Goal: Transaction & Acquisition: Purchase product/service

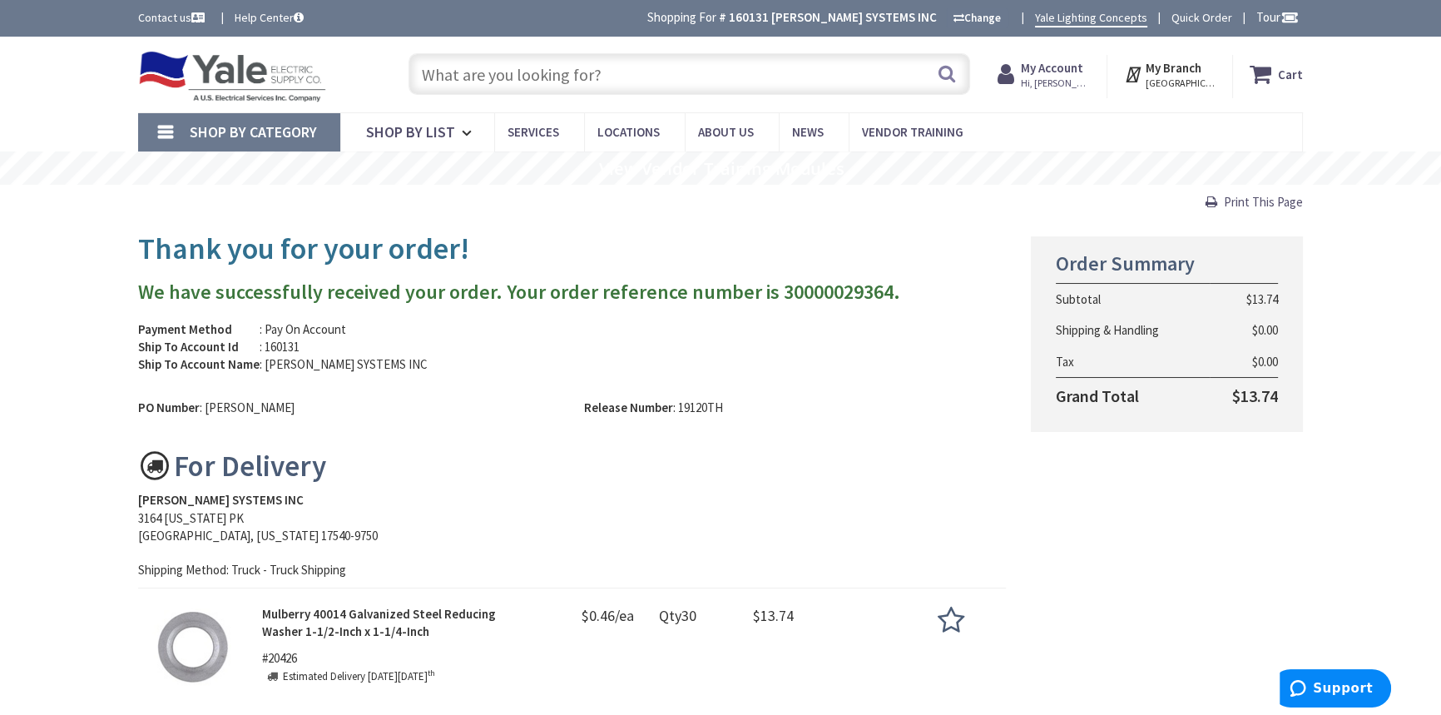
click at [505, 76] on input "text" at bounding box center [689, 74] width 562 height 42
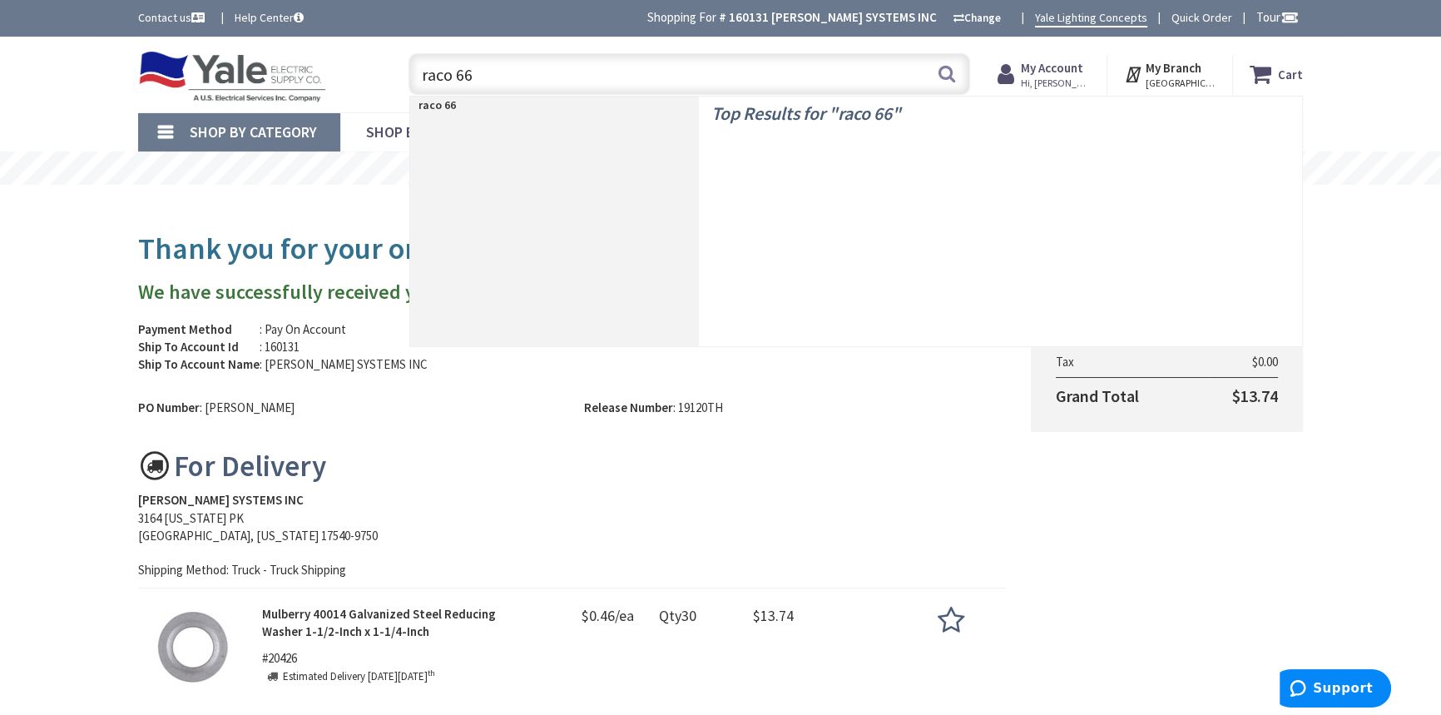
type input "raco 665"
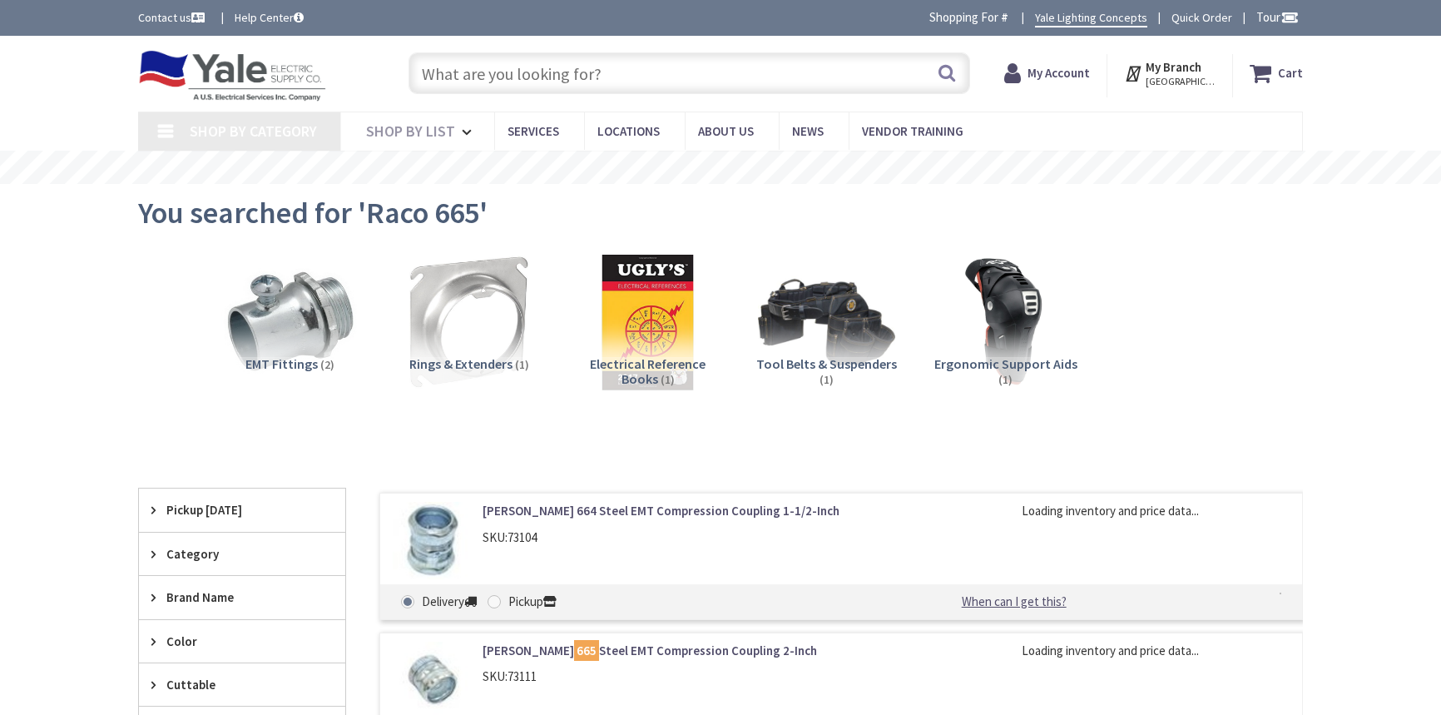
type input "[GEOGRAPHIC_DATA], [GEOGRAPHIC_DATA]"
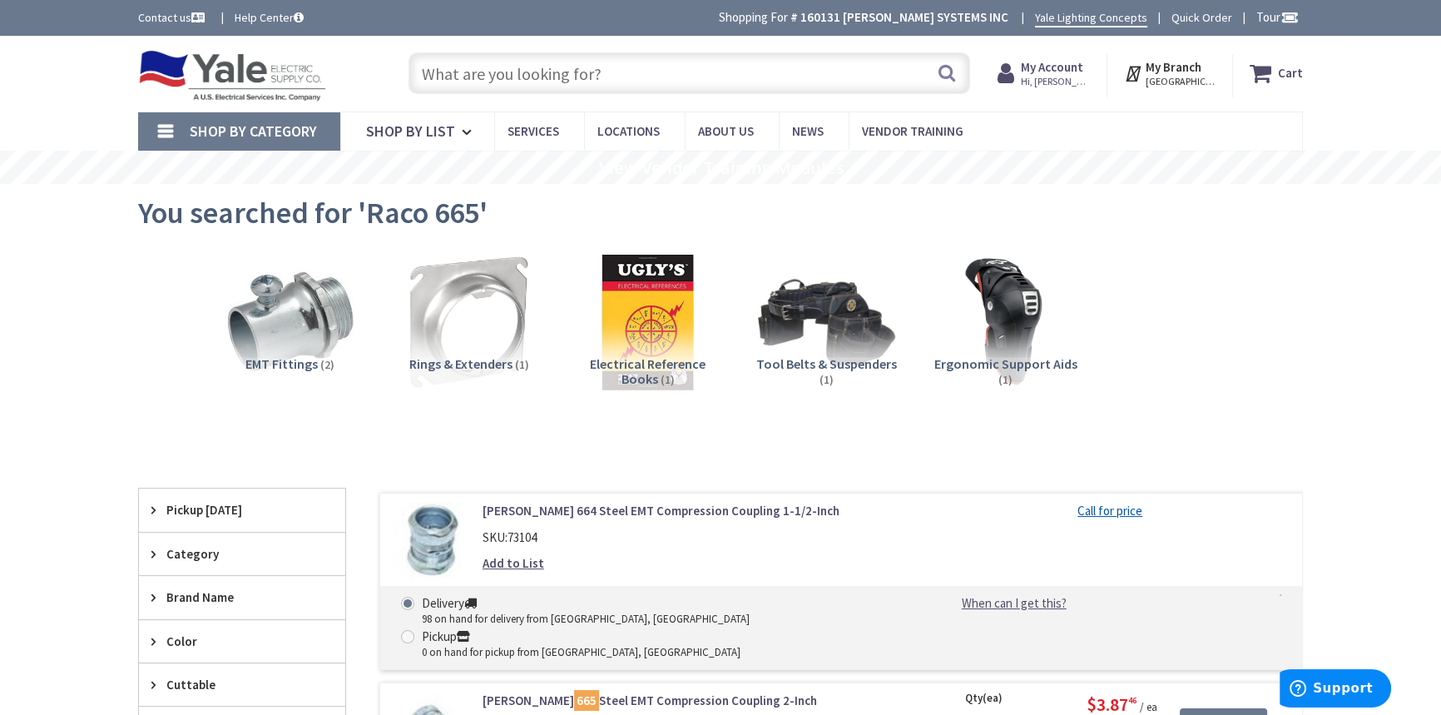
click at [499, 89] on input "text" at bounding box center [689, 73] width 562 height 42
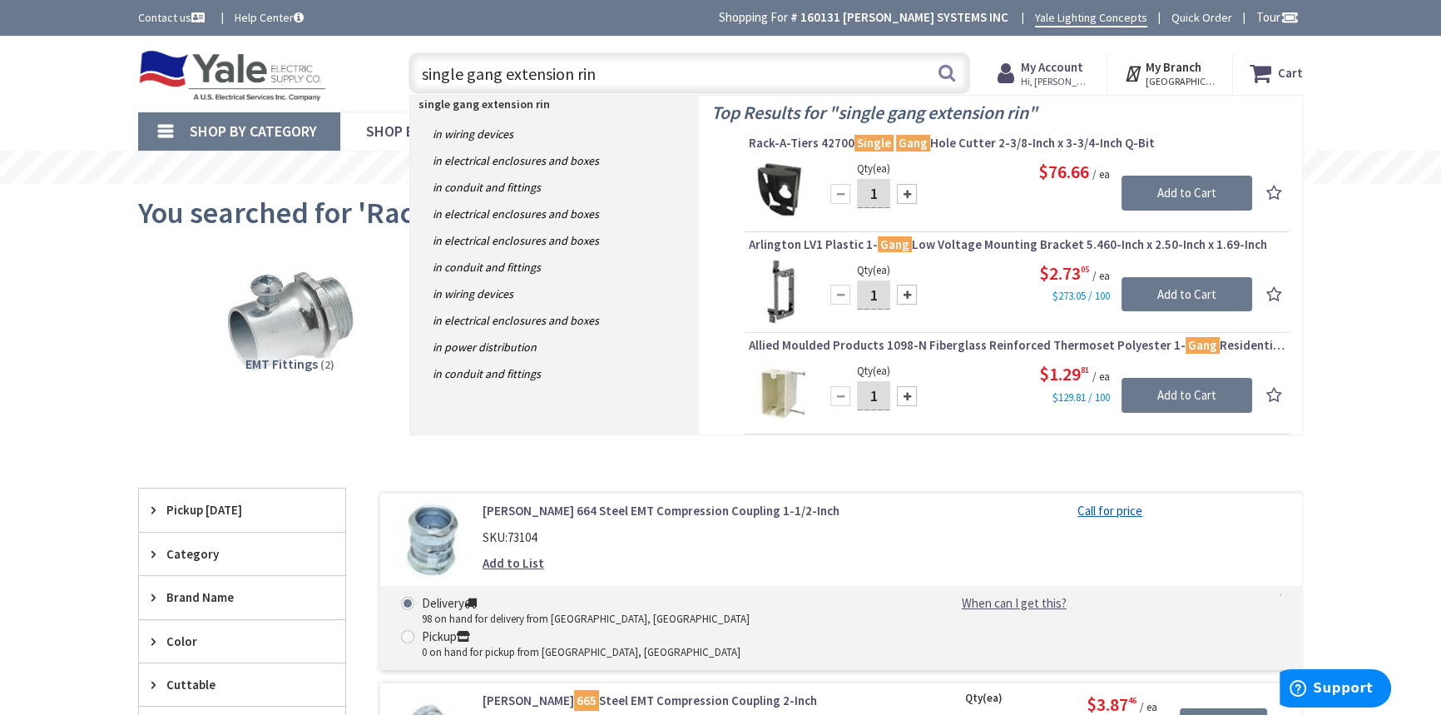
type input "single gang extension ring"
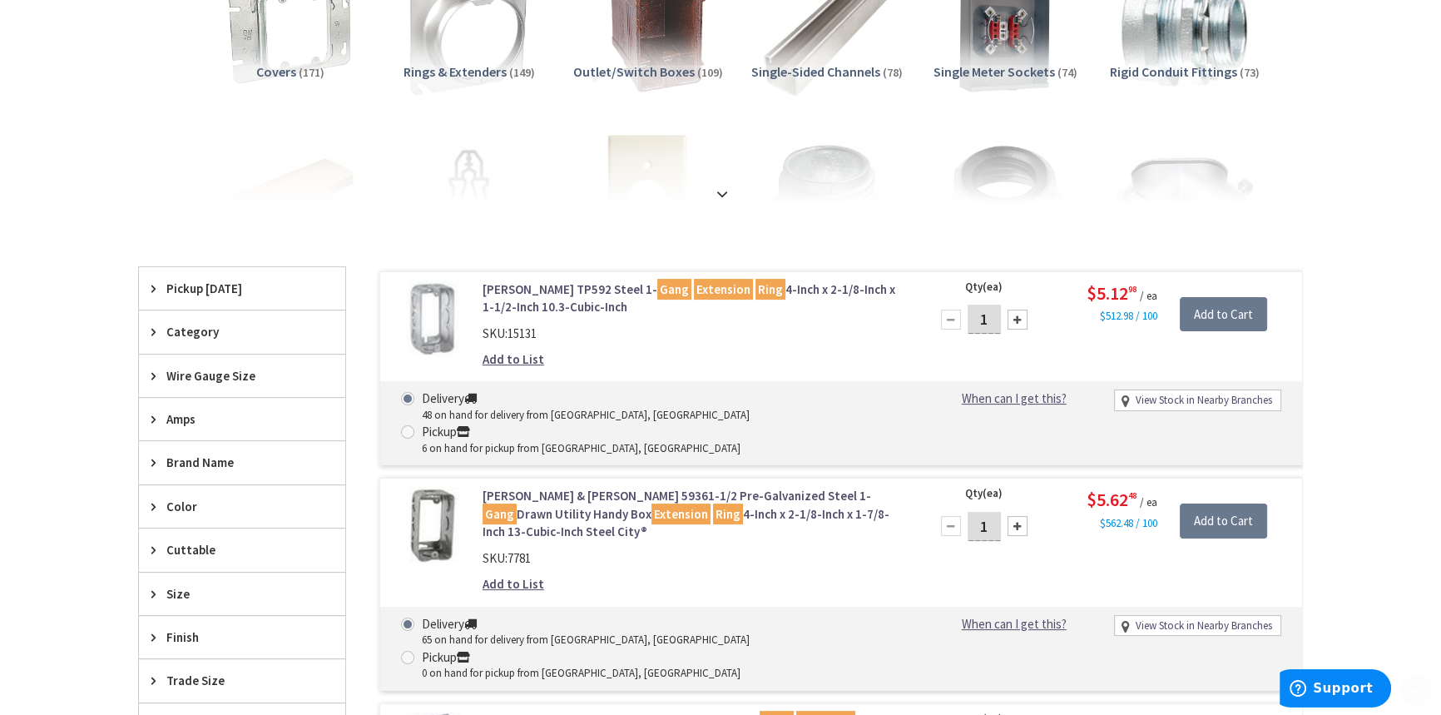
scroll to position [302, 0]
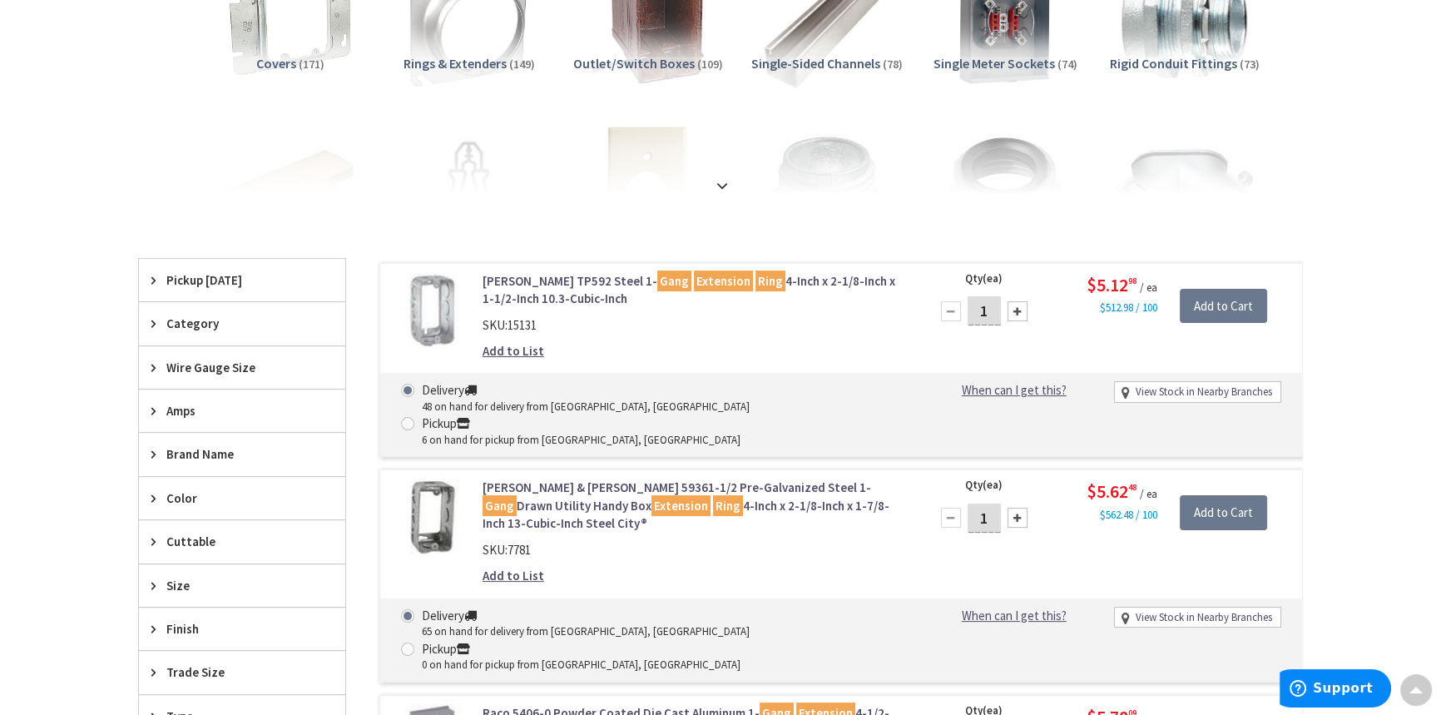
click at [1016, 310] on div at bounding box center [1017, 311] width 20 height 20
click at [1017, 310] on div at bounding box center [1017, 311] width 20 height 20
type input "4"
click at [533, 280] on link "Crouse-Hinds TP592 Steel 1- Gang Extension Ring 4-Inch x 2-1/8-Inch x 1-1/2-Inc…" at bounding box center [693, 290] width 423 height 36
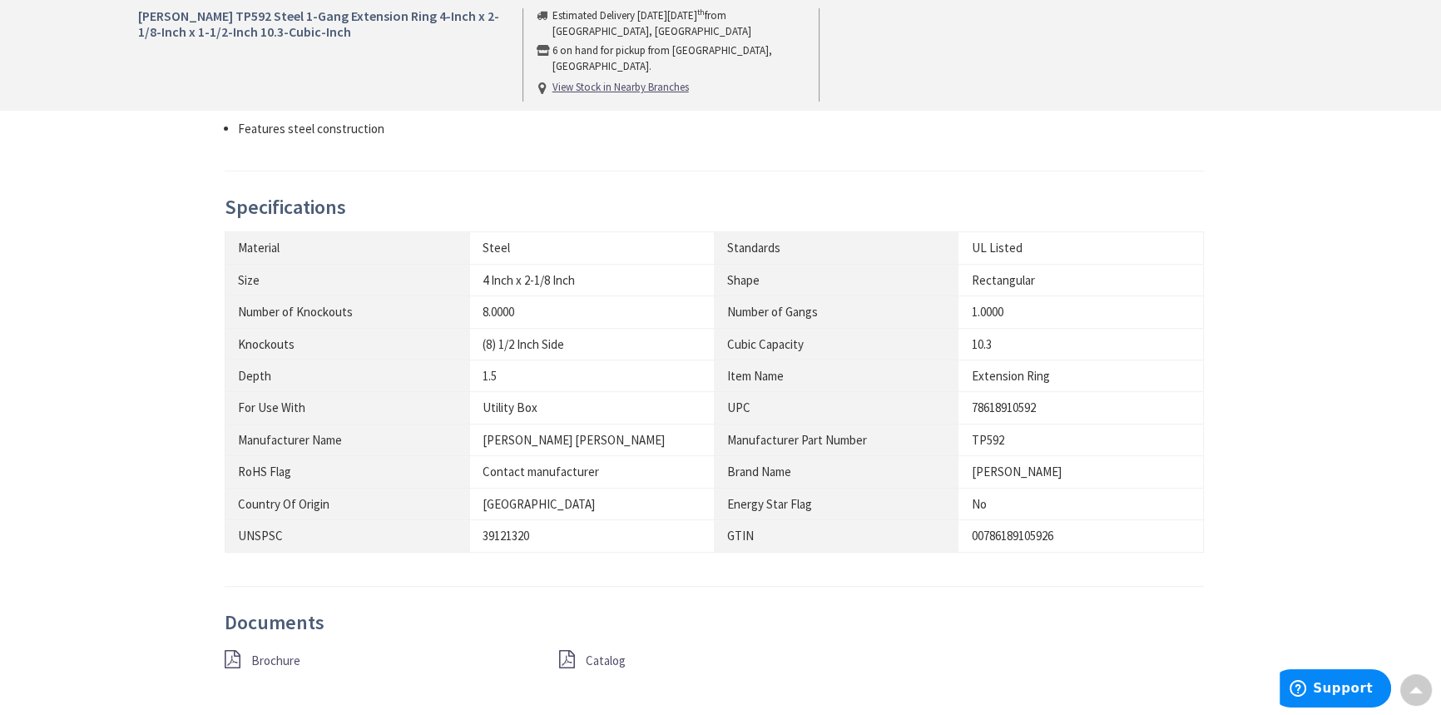
scroll to position [1058, 0]
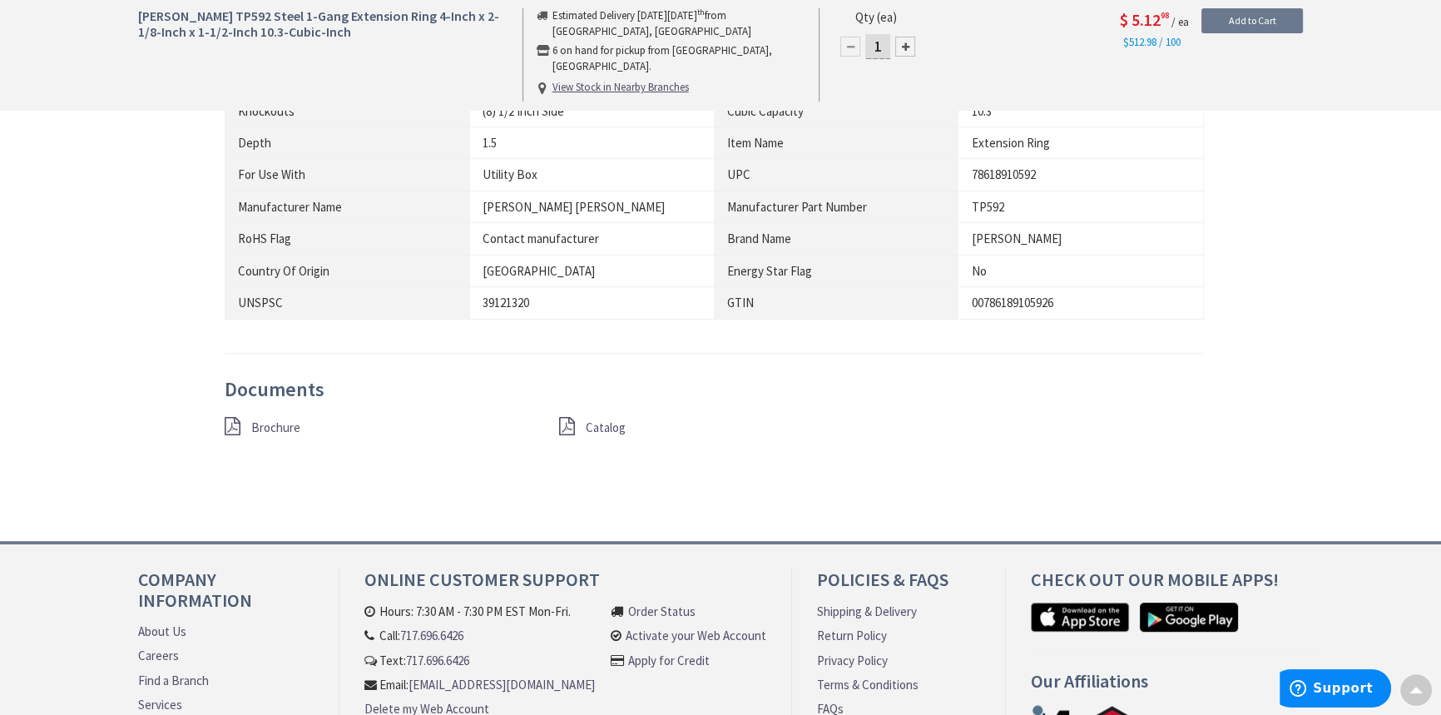
click at [269, 419] on span "Brochure" at bounding box center [275, 427] width 49 height 16
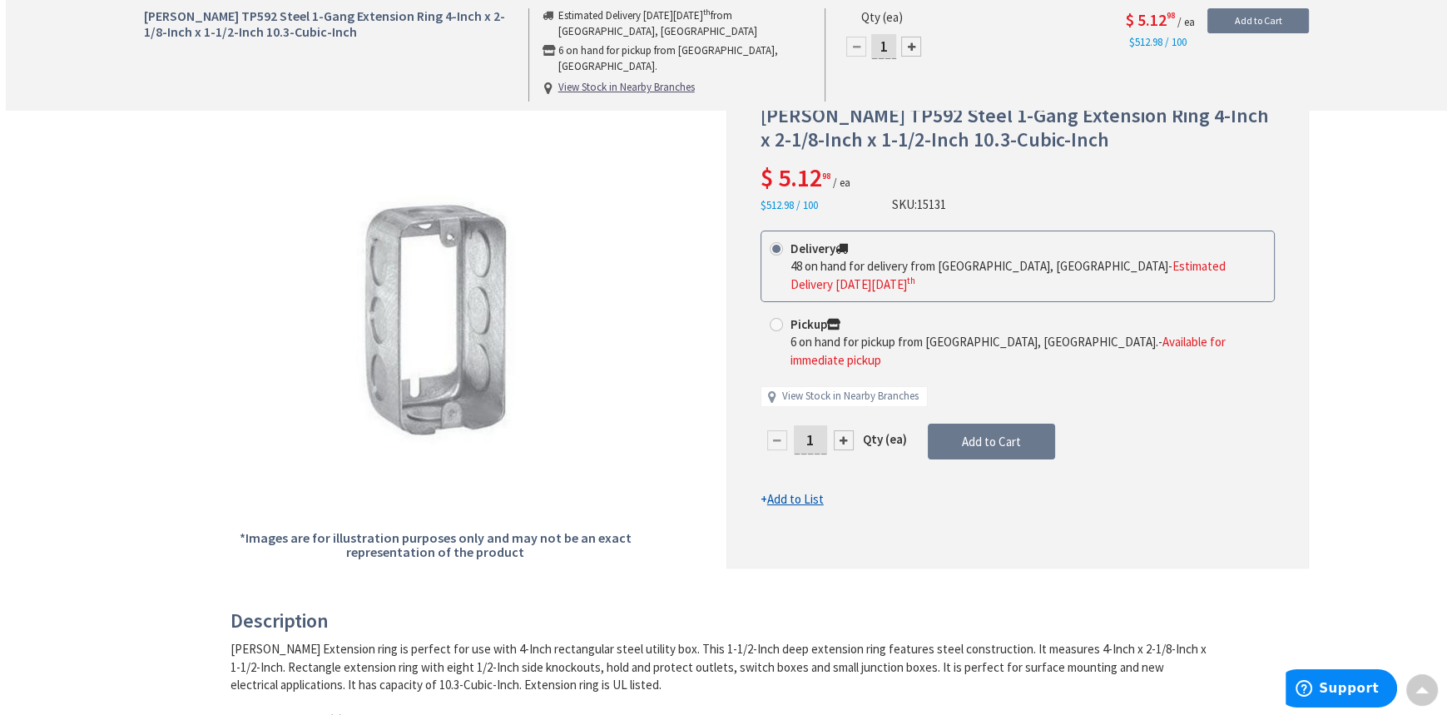
scroll to position [151, 0]
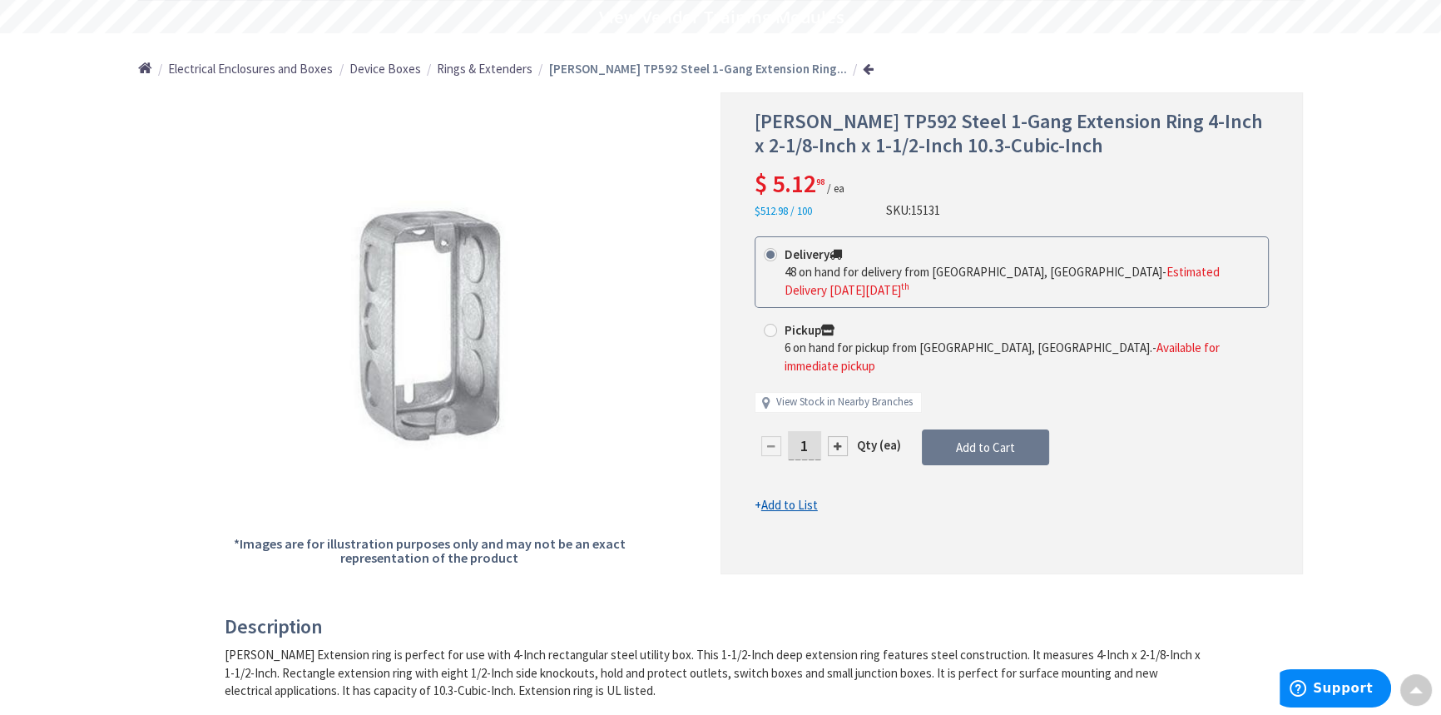
click at [839, 436] on div at bounding box center [838, 446] width 20 height 20
click at [839, 407] on div at bounding box center [1011, 333] width 581 height 480
click at [834, 436] on div at bounding box center [838, 446] width 20 height 20
type input "4"
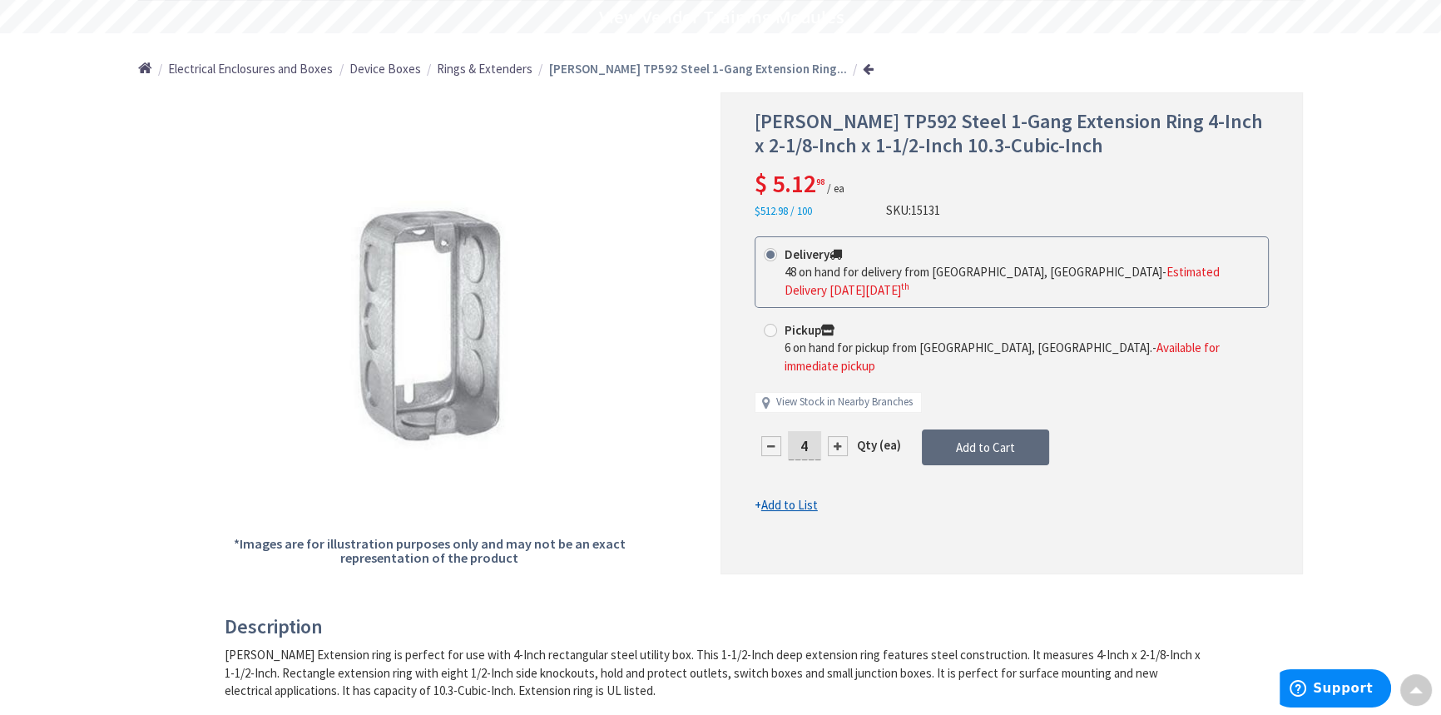
click at [982, 439] on span "Add to Cart" at bounding box center [985, 447] width 59 height 16
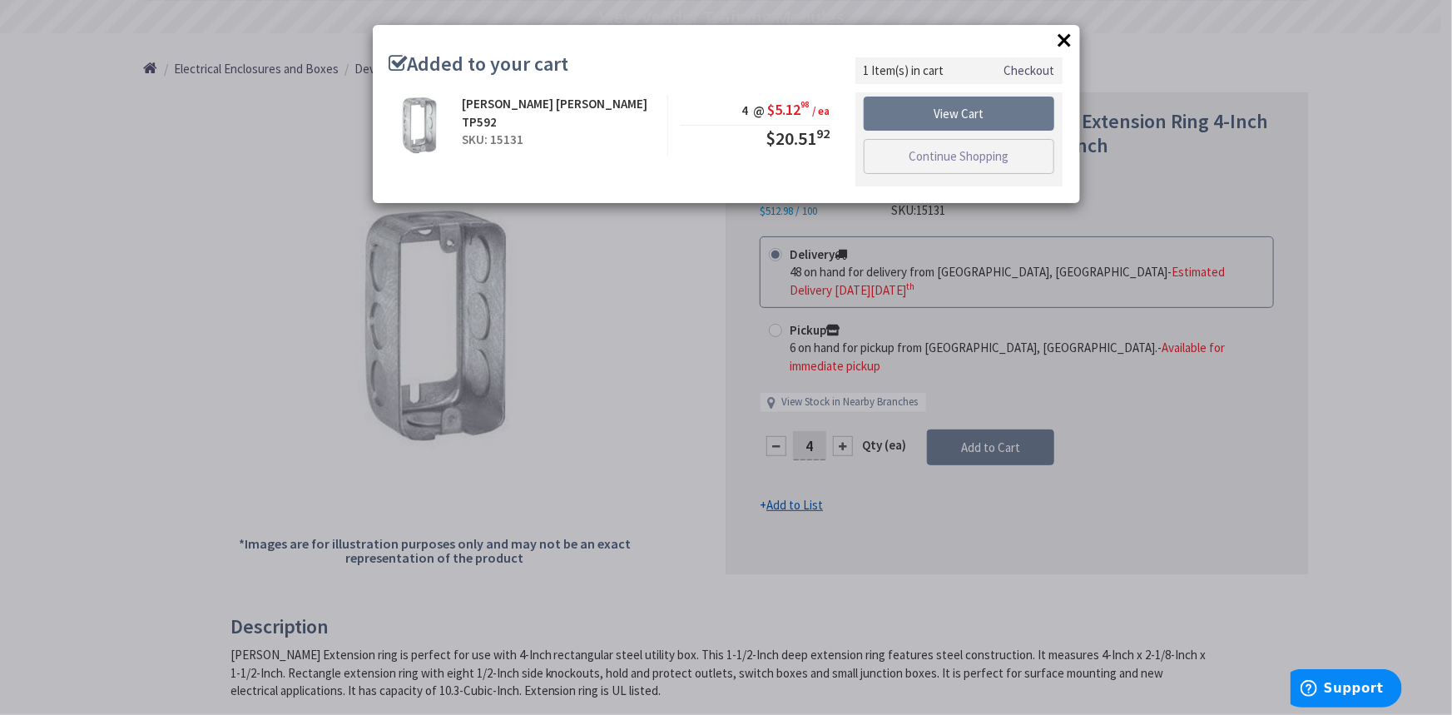
click at [1023, 69] on link "Checkout" at bounding box center [1028, 70] width 51 height 17
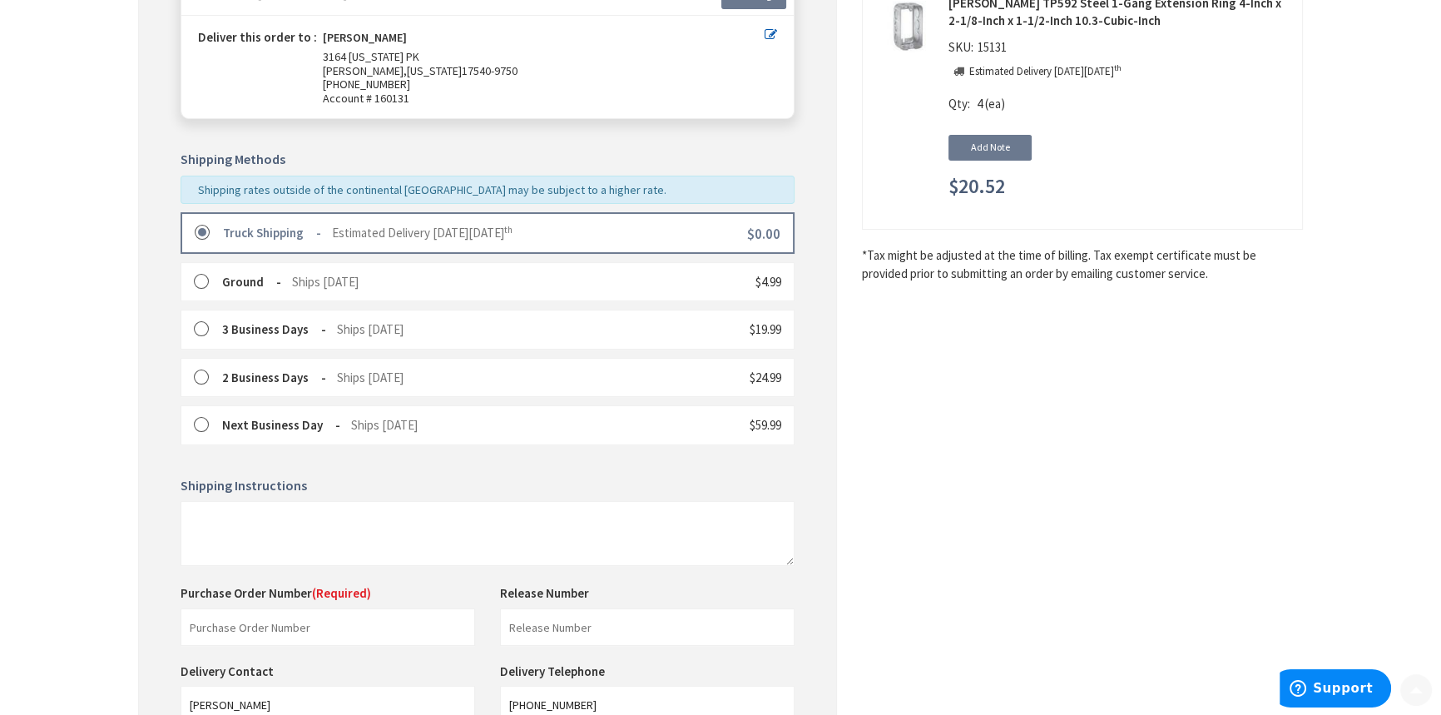
scroll to position [378, 0]
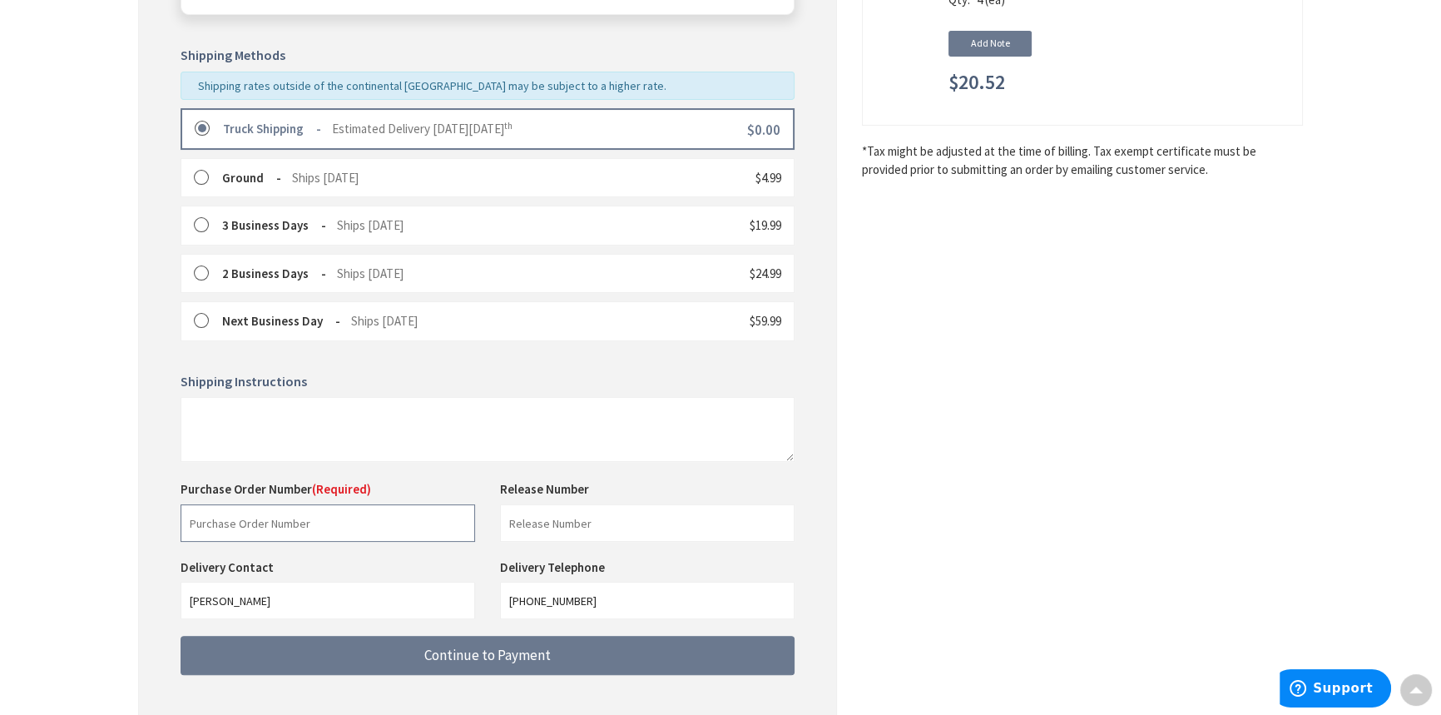
click at [302, 526] on input "text" at bounding box center [328, 522] width 294 height 37
type input "33989"
click at [553, 517] on input "text" at bounding box center [647, 522] width 294 height 37
click at [584, 522] on input "text" at bounding box center [647, 522] width 294 height 37
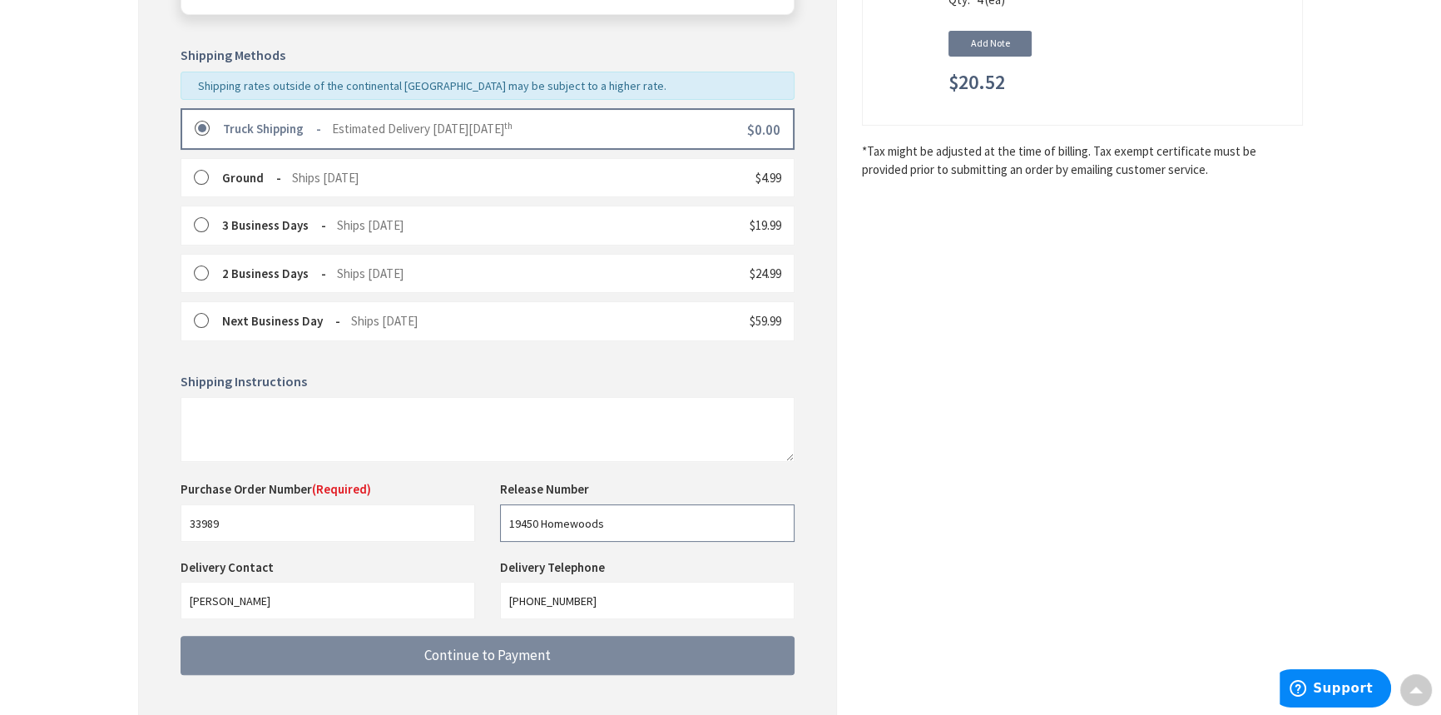
type input "19450 Homewoods"
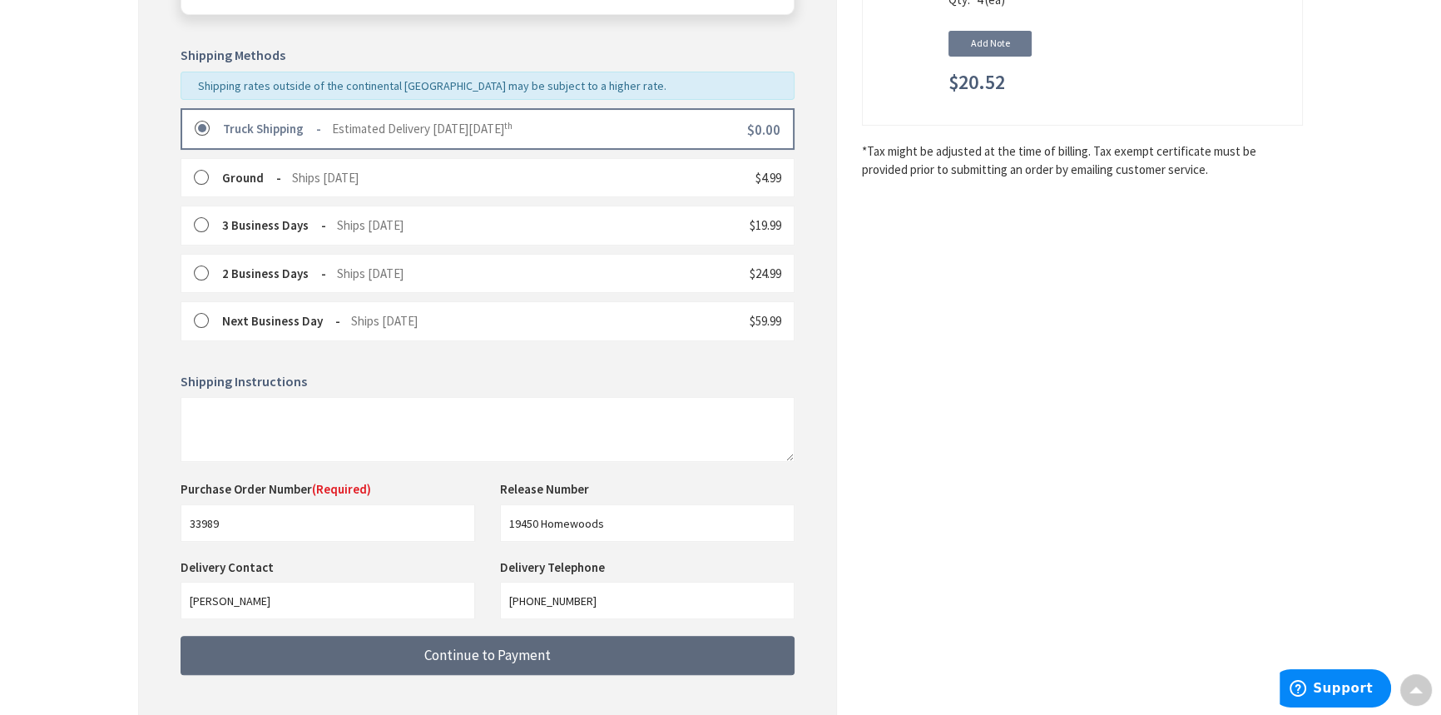
click at [479, 651] on span "Continue to Payment" at bounding box center [487, 655] width 126 height 18
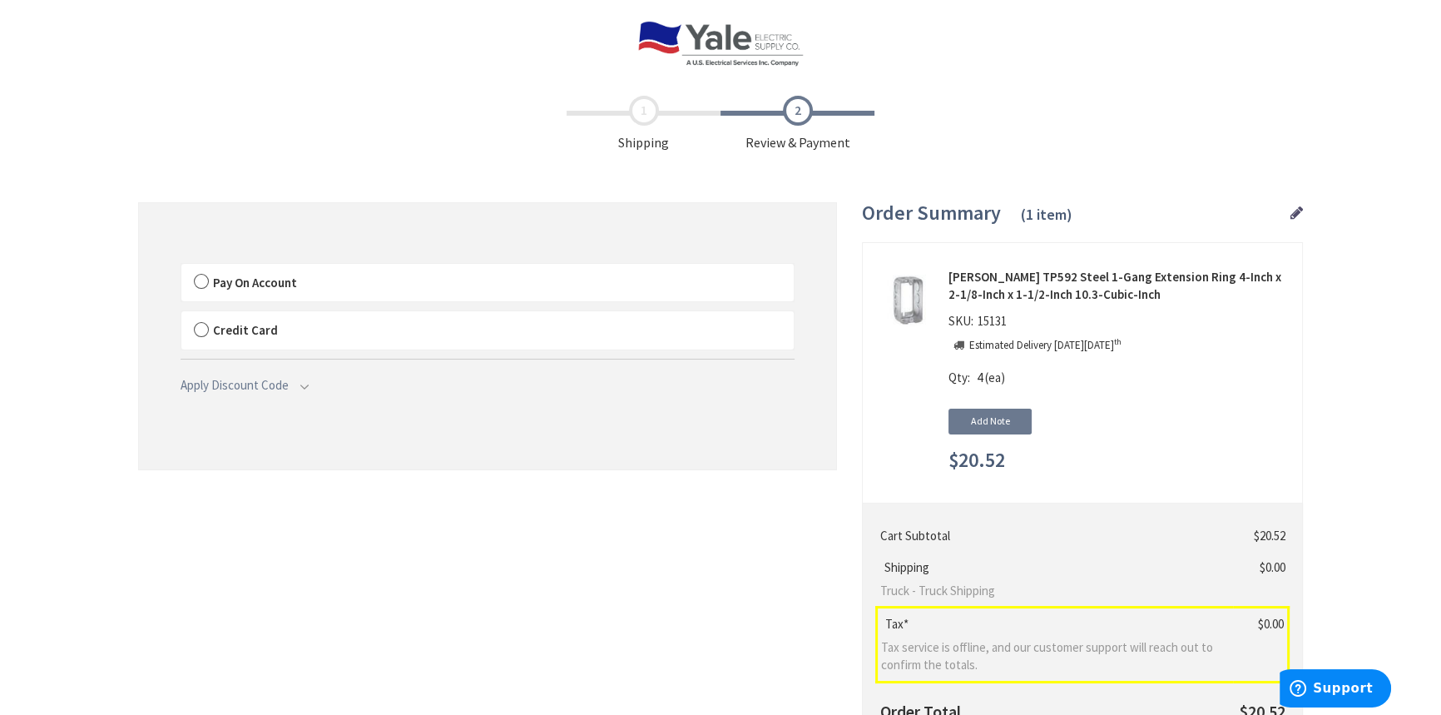
click at [275, 289] on span "Pay On Account" at bounding box center [255, 283] width 84 height 16
click at [260, 283] on span "Pay On Account" at bounding box center [255, 283] width 84 height 16
click at [181, 267] on input "Pay On Account" at bounding box center [181, 267] width 0 height 0
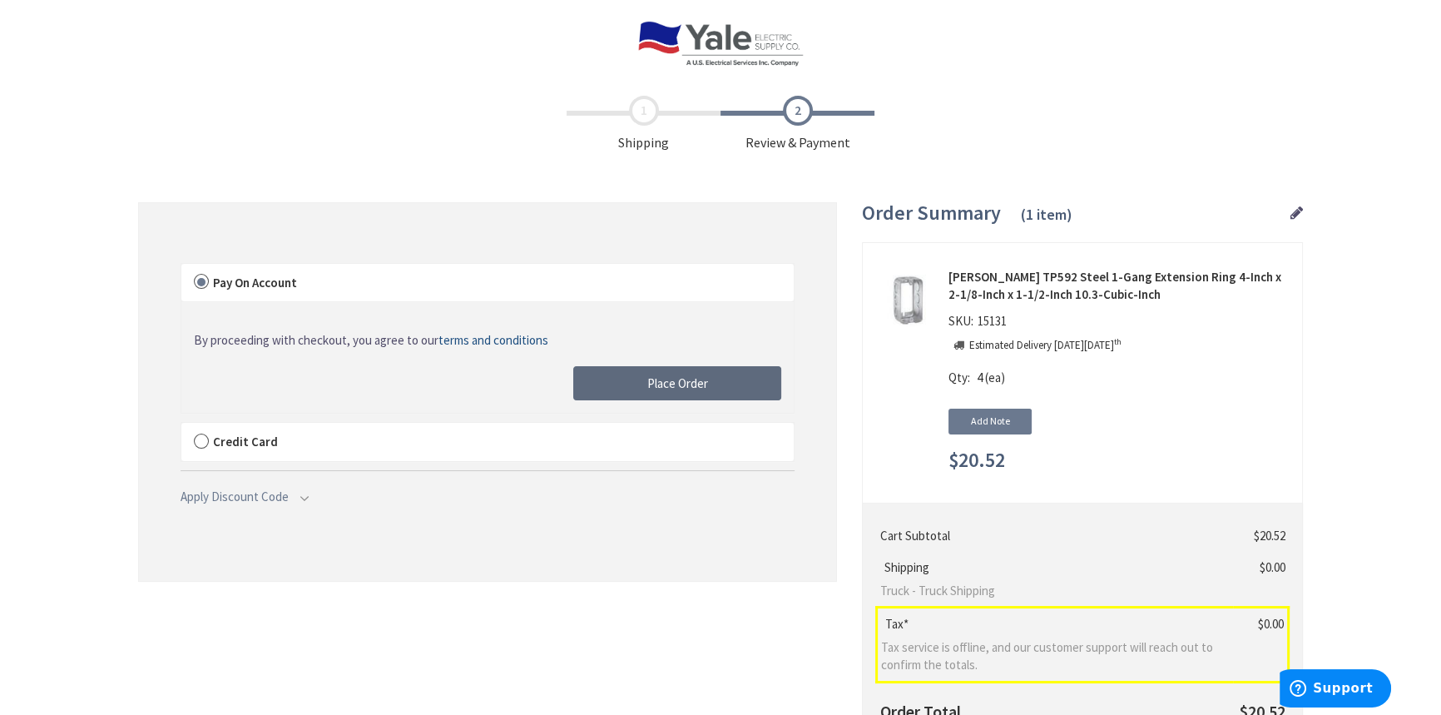
click at [607, 382] on button "Place Order" at bounding box center [677, 383] width 208 height 35
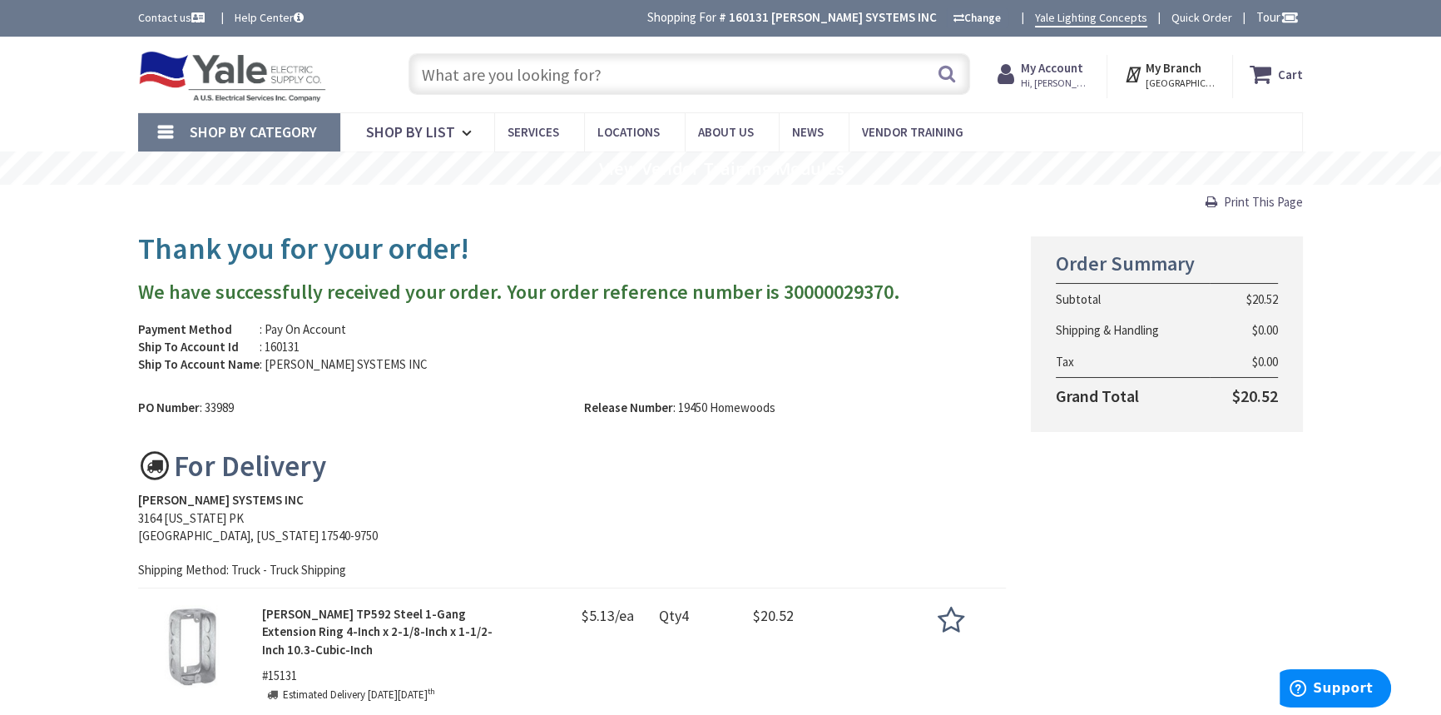
click at [471, 74] on input "text" at bounding box center [689, 74] width 562 height 42
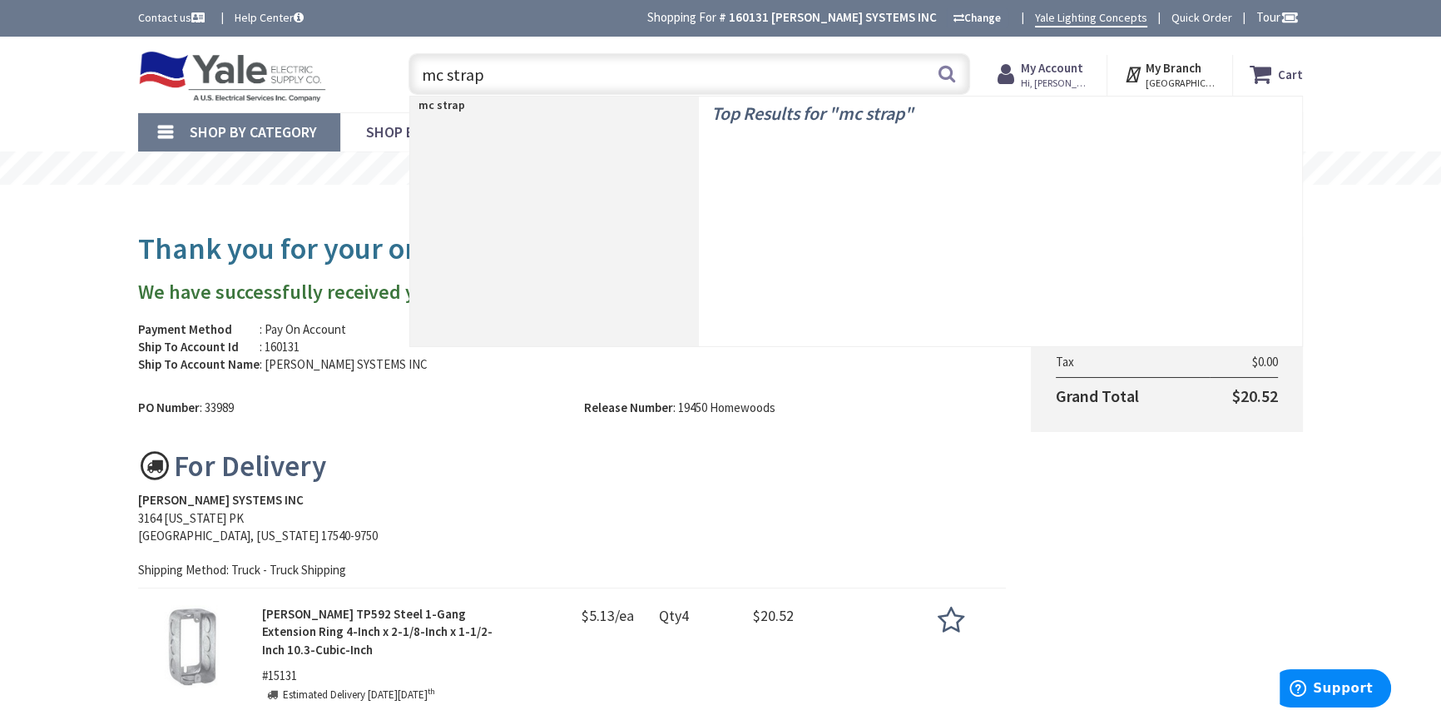
type input "mc straps"
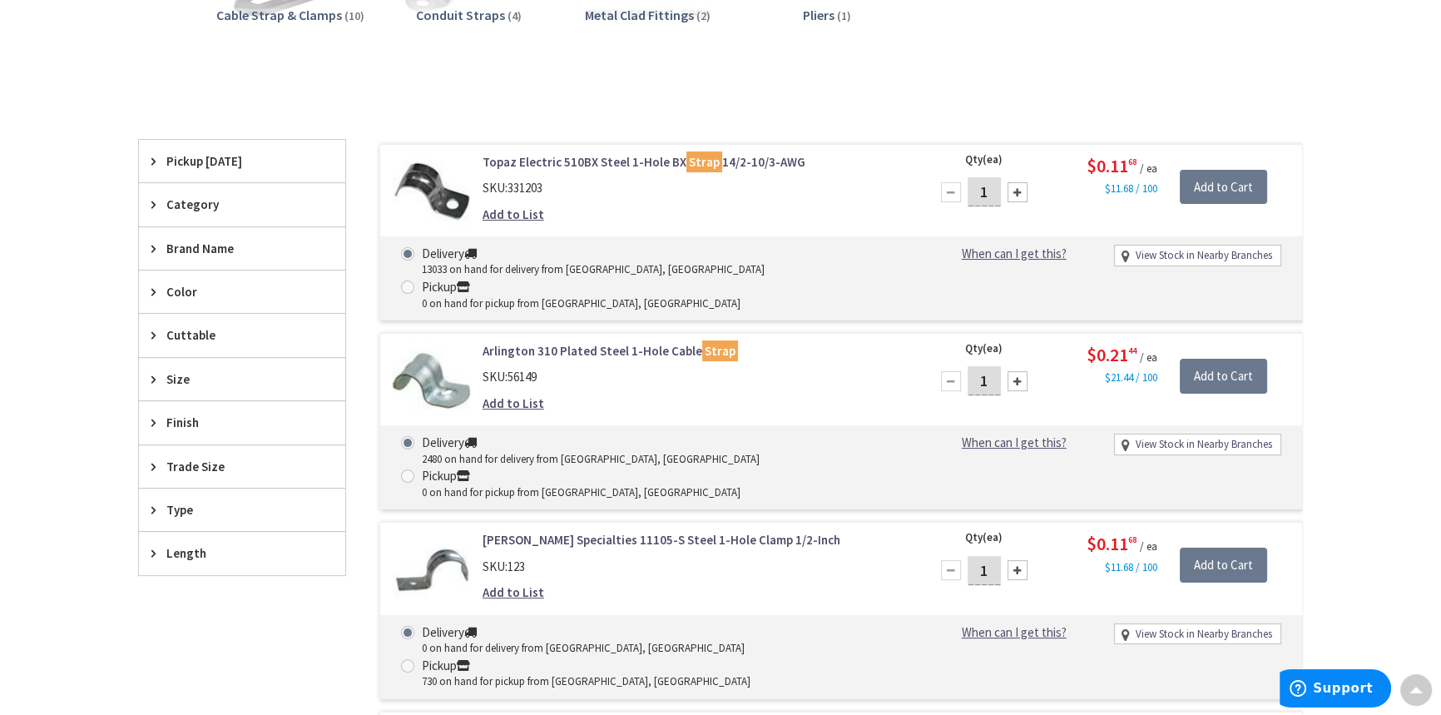
scroll to position [378, 0]
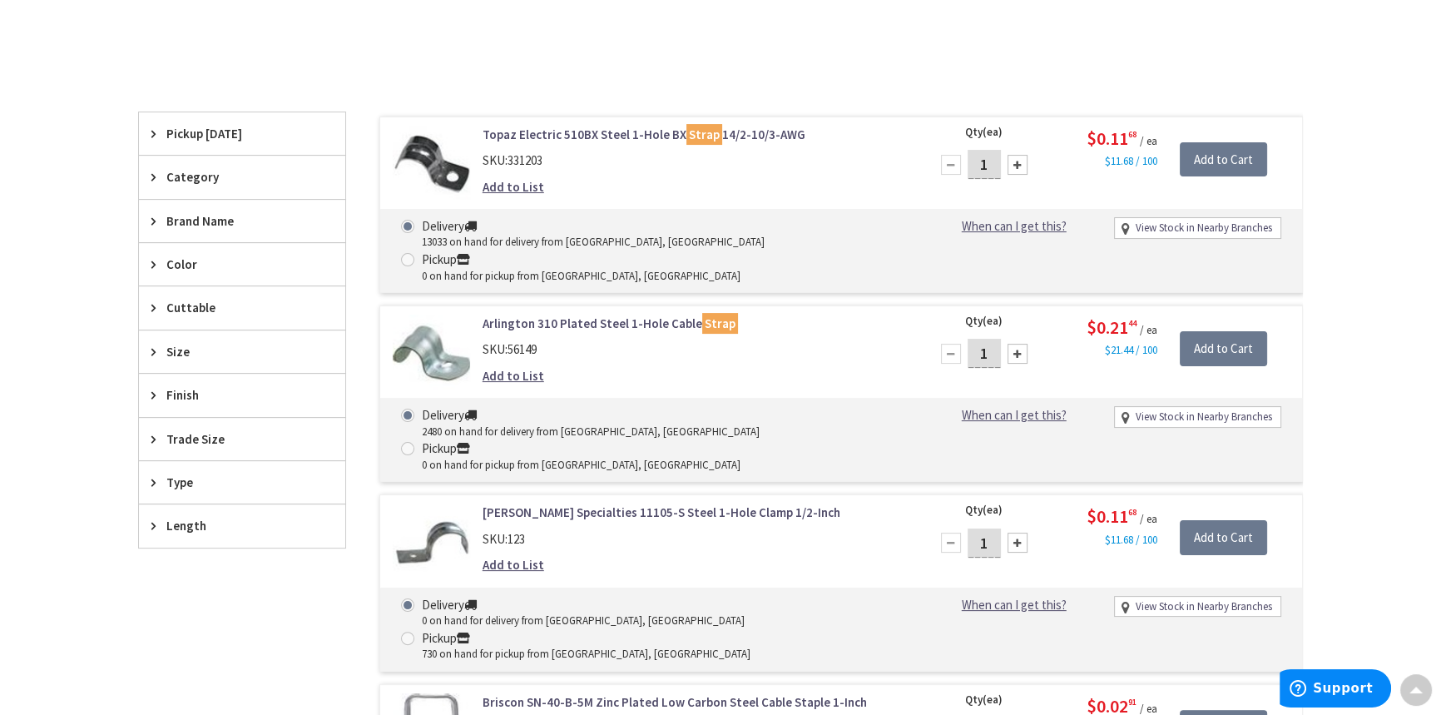
drag, startPoint x: 993, startPoint y: 166, endPoint x: 953, endPoint y: 182, distance: 42.9
click at [956, 182] on div "Qty (ea) 1 Please select a quantity" at bounding box center [990, 160] width 120 height 68
type input "100"
click at [1255, 152] on input "Add to Cart" at bounding box center [1223, 159] width 87 height 35
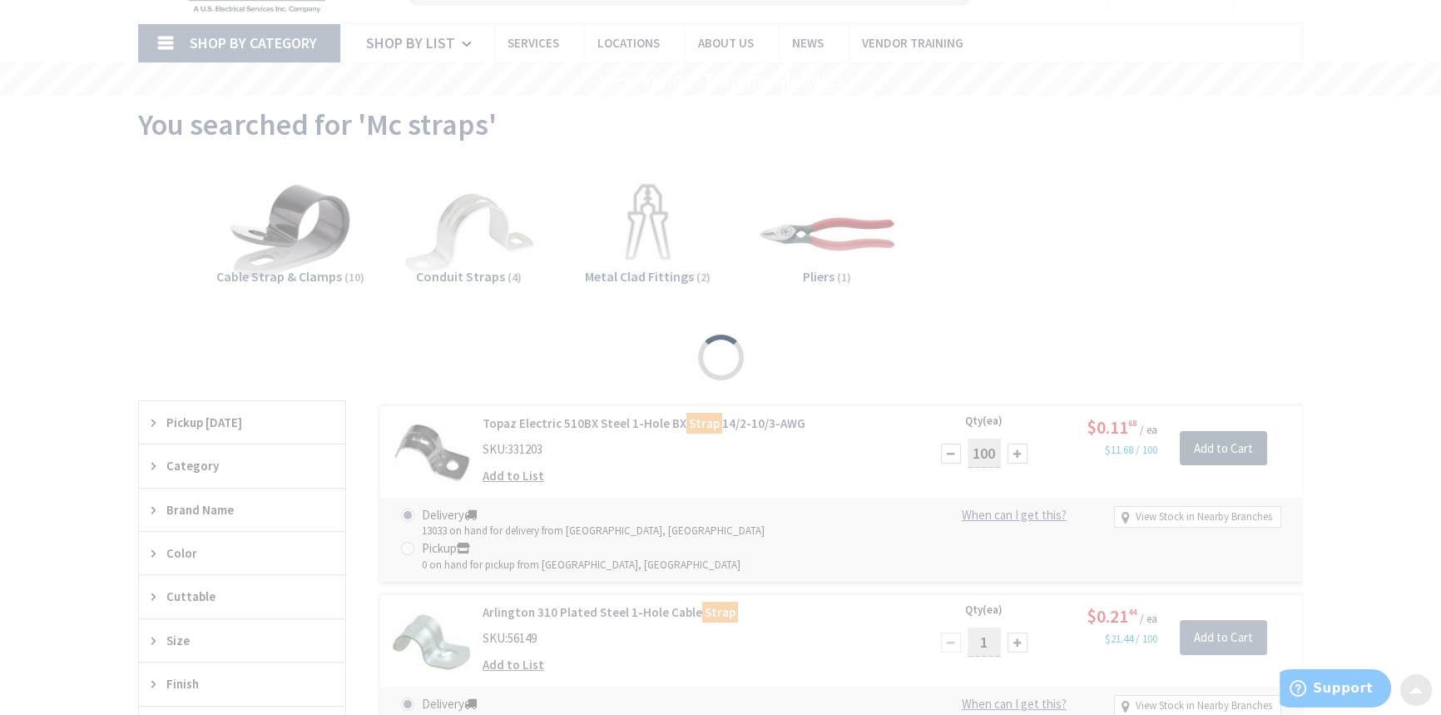
scroll to position [0, 0]
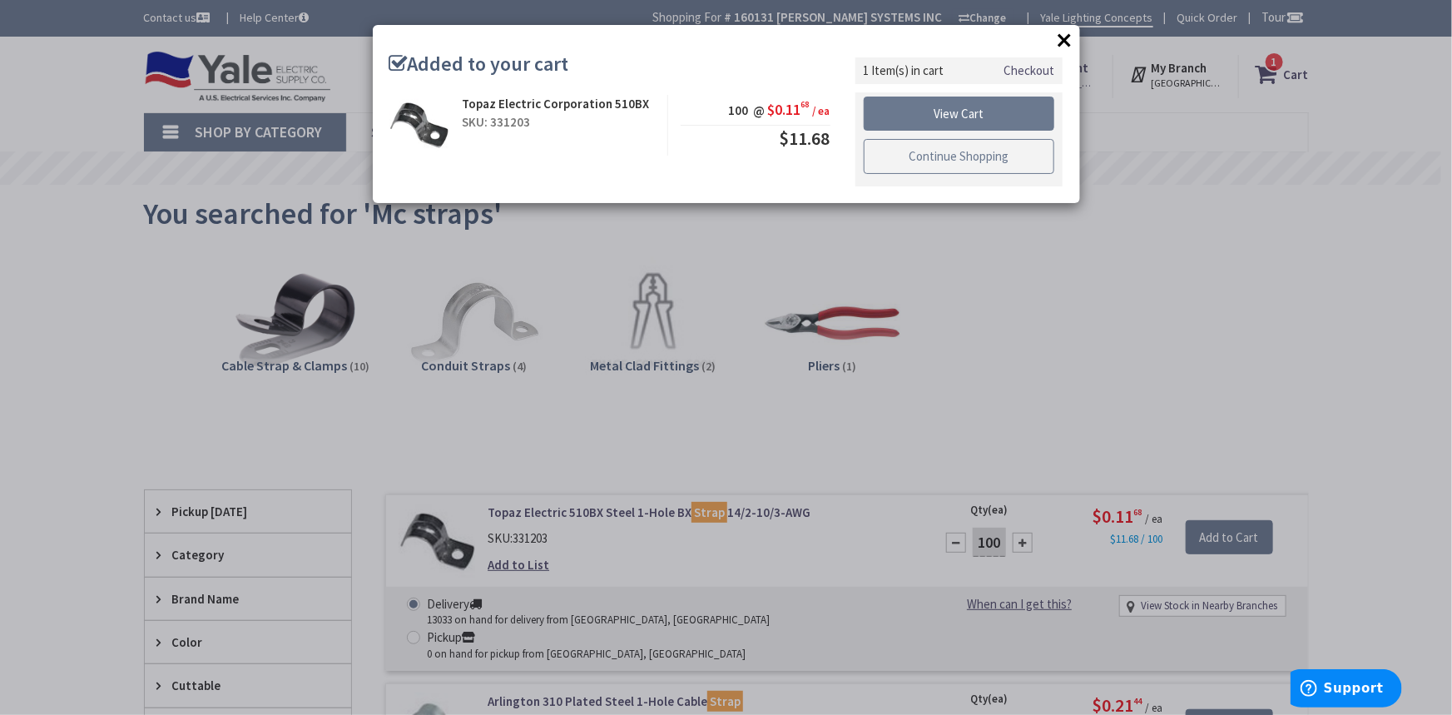
click at [965, 161] on link "Continue Shopping" at bounding box center [959, 156] width 191 height 35
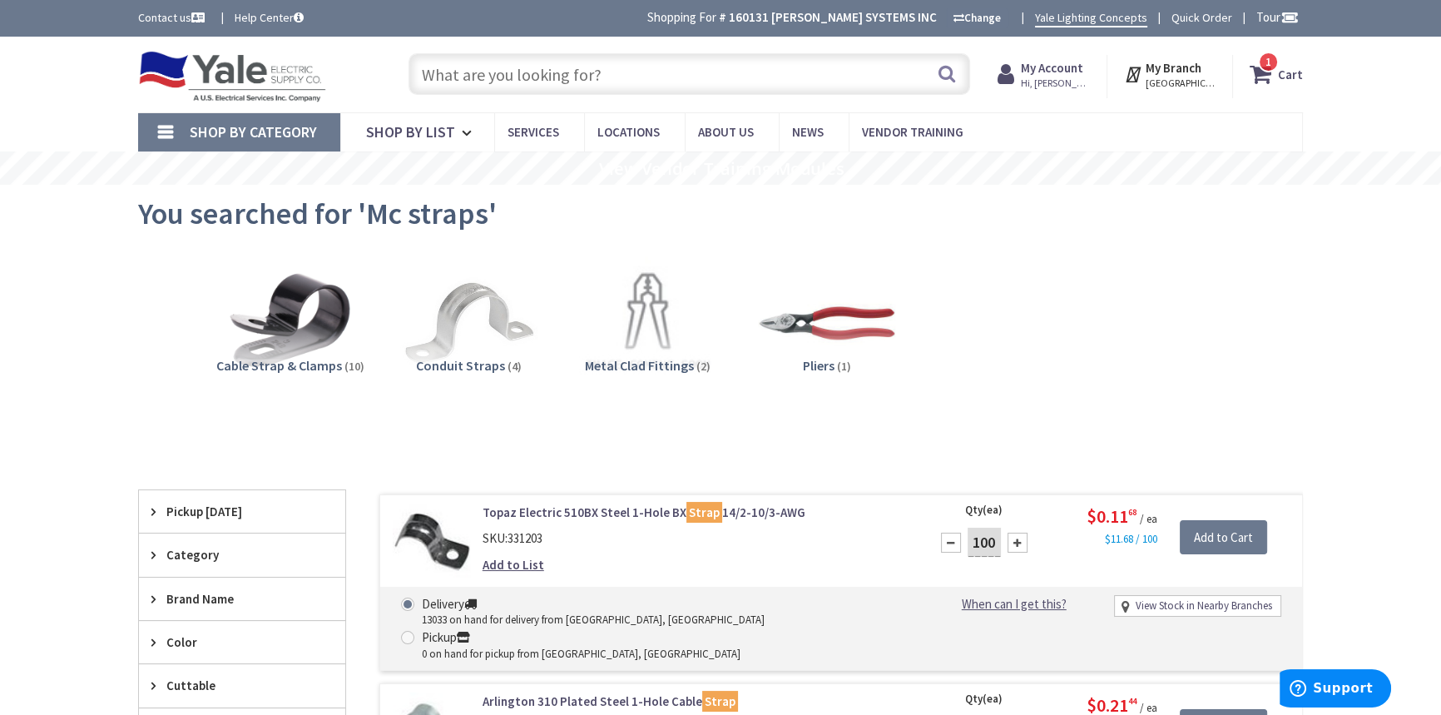
click at [514, 75] on input "text" at bounding box center [689, 74] width 562 height 42
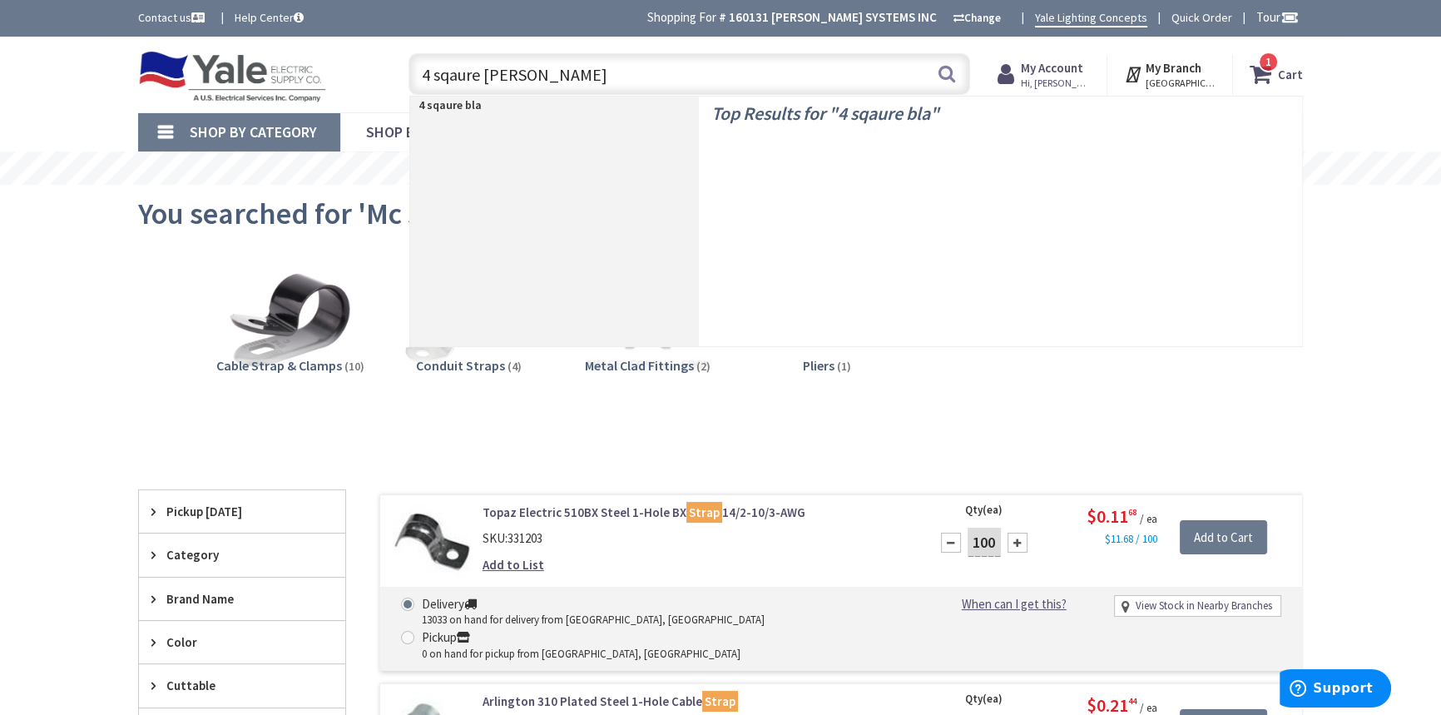
type input "4 sqaure blank"
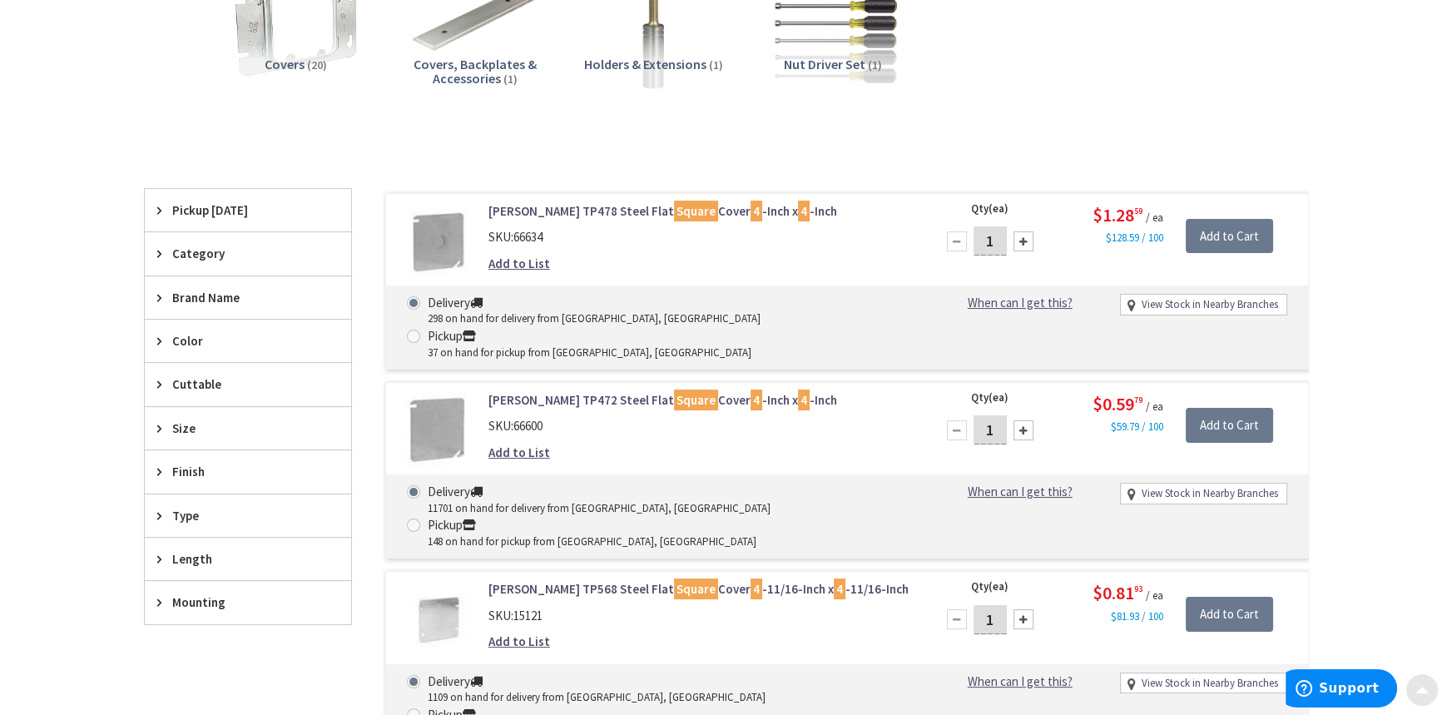
scroll to position [303, 0]
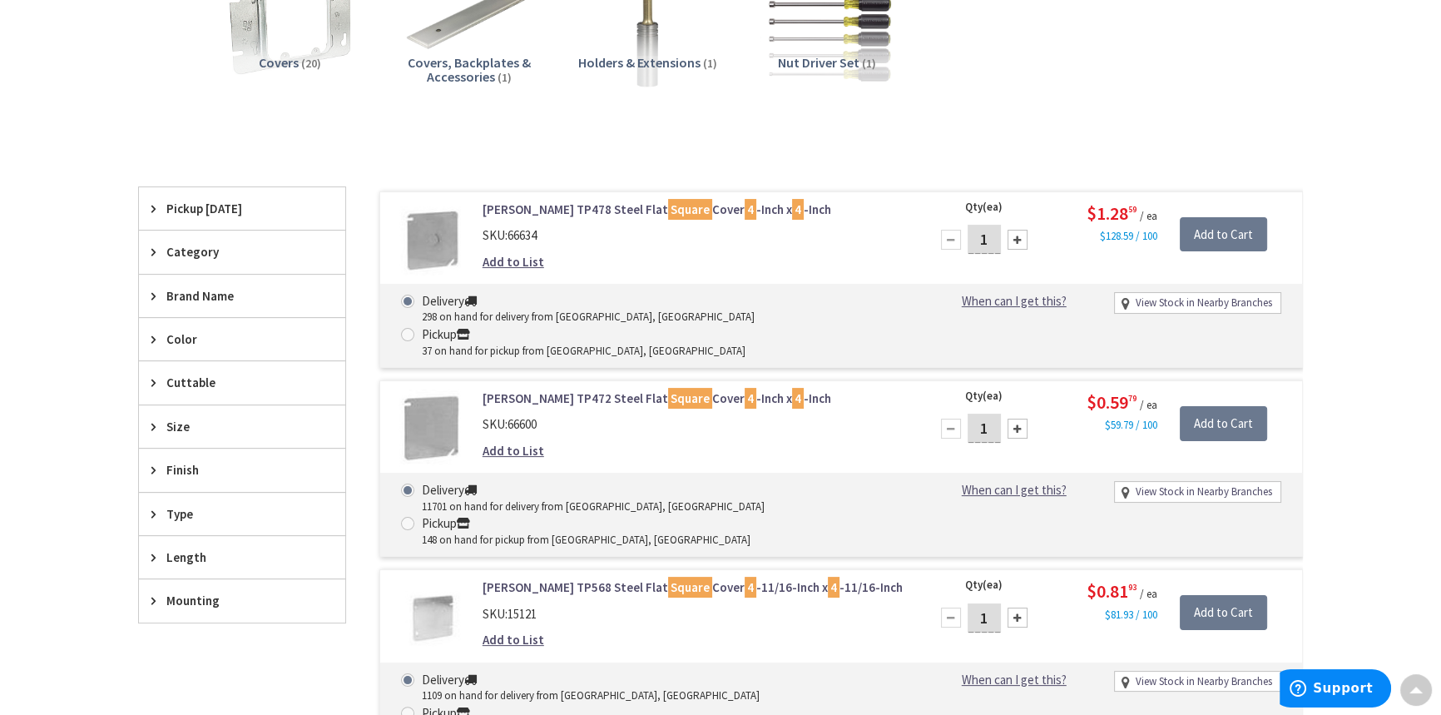
click at [990, 413] on input "1" at bounding box center [983, 427] width 33 height 29
type input "100"
click at [1231, 406] on input "Add to Cart" at bounding box center [1223, 423] width 87 height 35
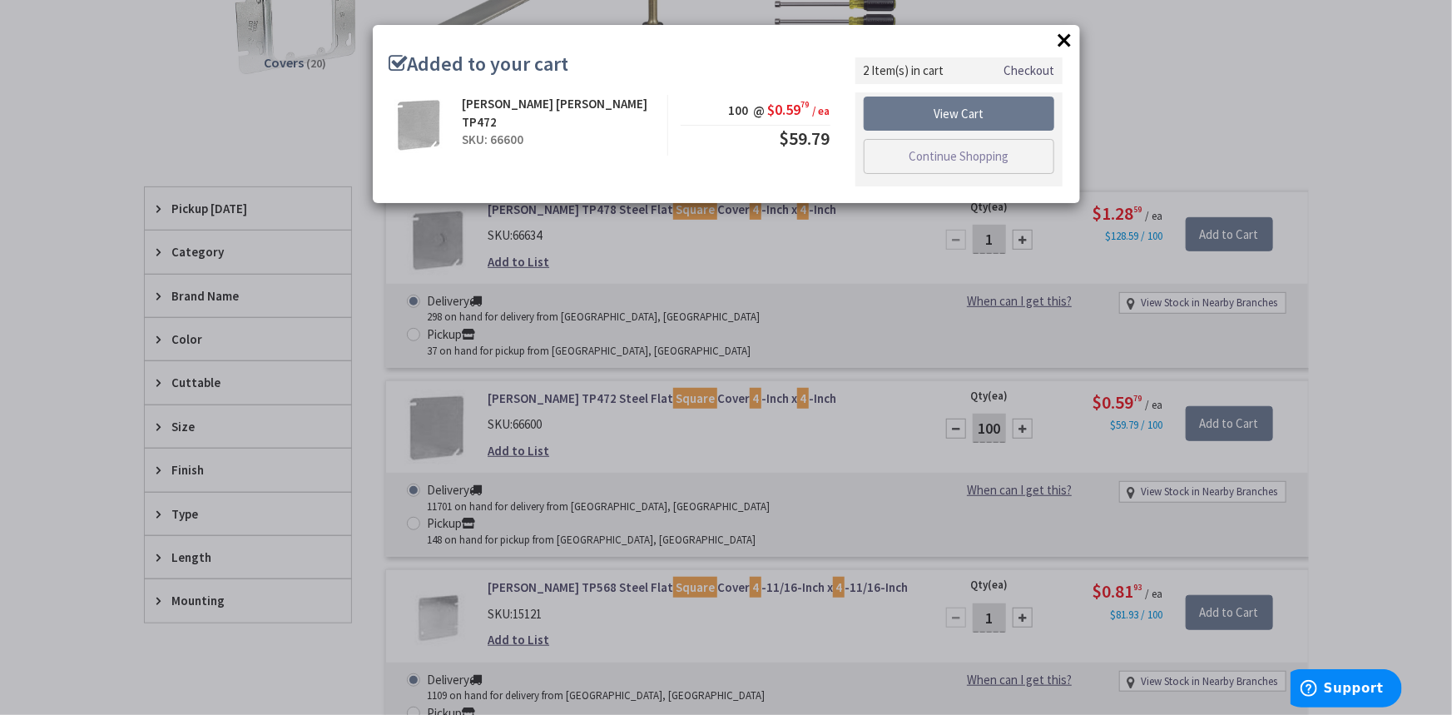
click at [1022, 65] on link "Checkout" at bounding box center [1028, 70] width 51 height 17
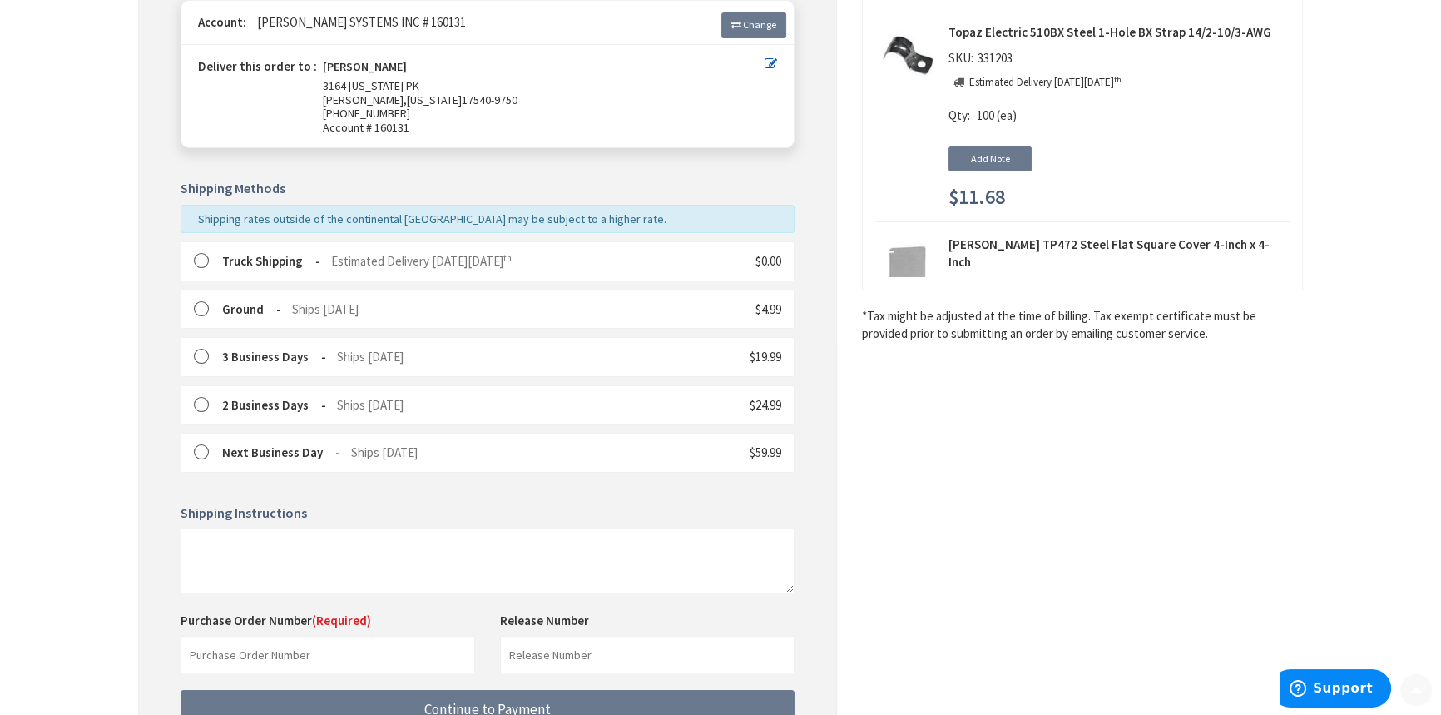
scroll to position [302, 0]
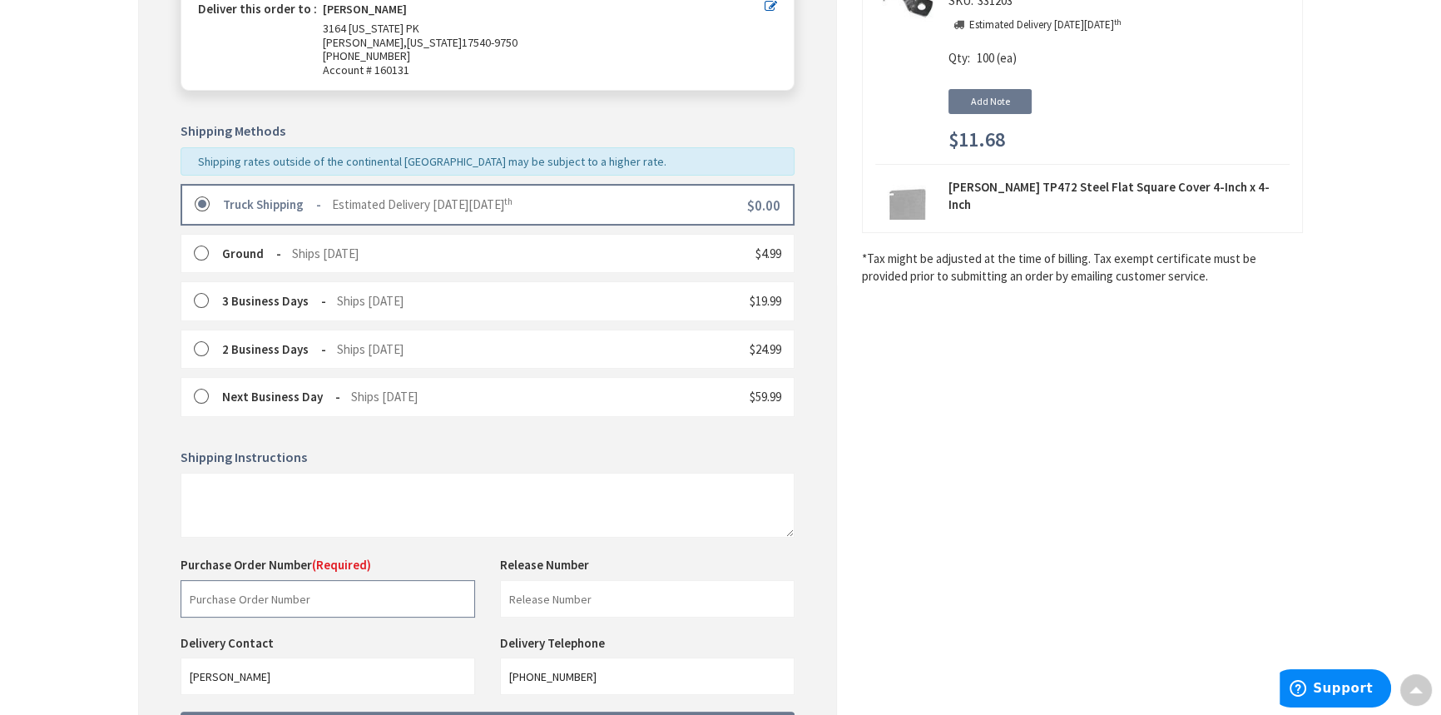
click at [308, 607] on input "text" at bounding box center [328, 598] width 294 height 37
type input "16700"
click at [584, 603] on input "text" at bounding box center [647, 598] width 294 height 37
type input "shop stock"
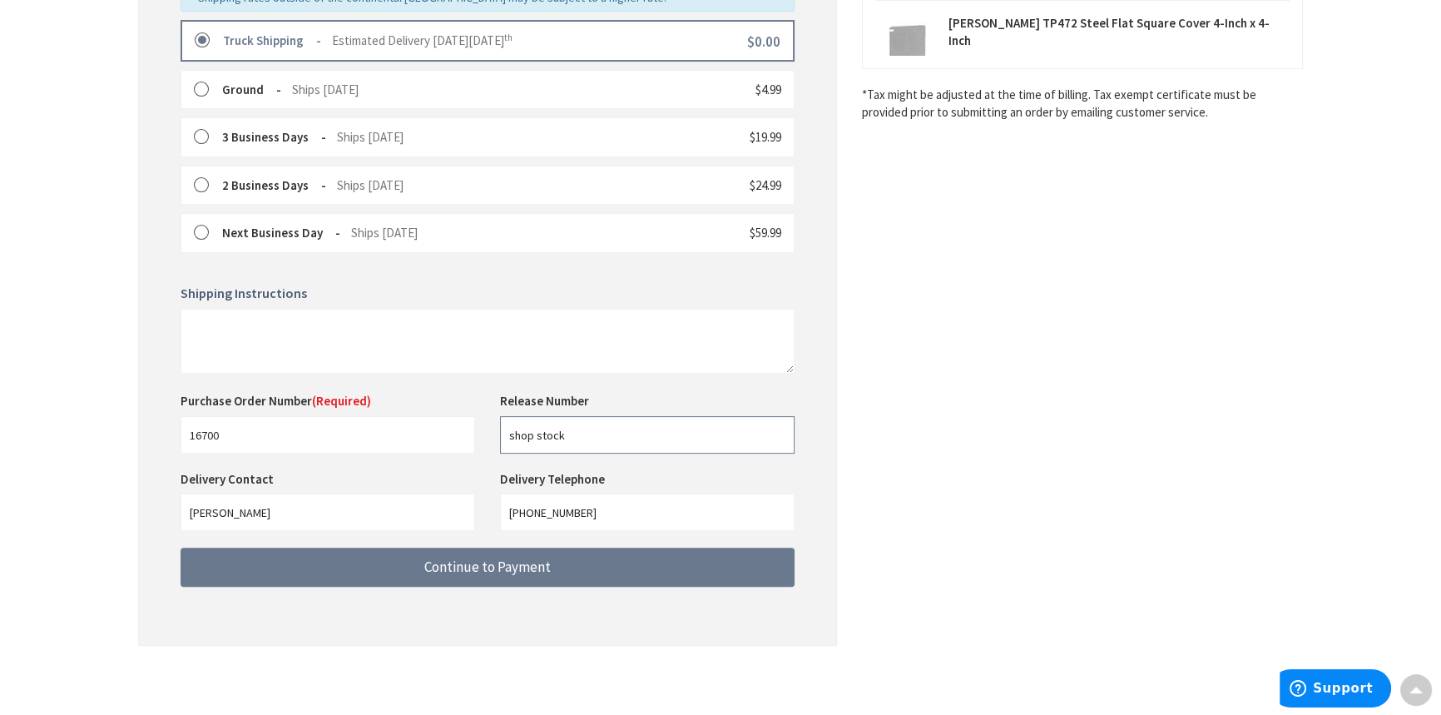
scroll to position [466, 0]
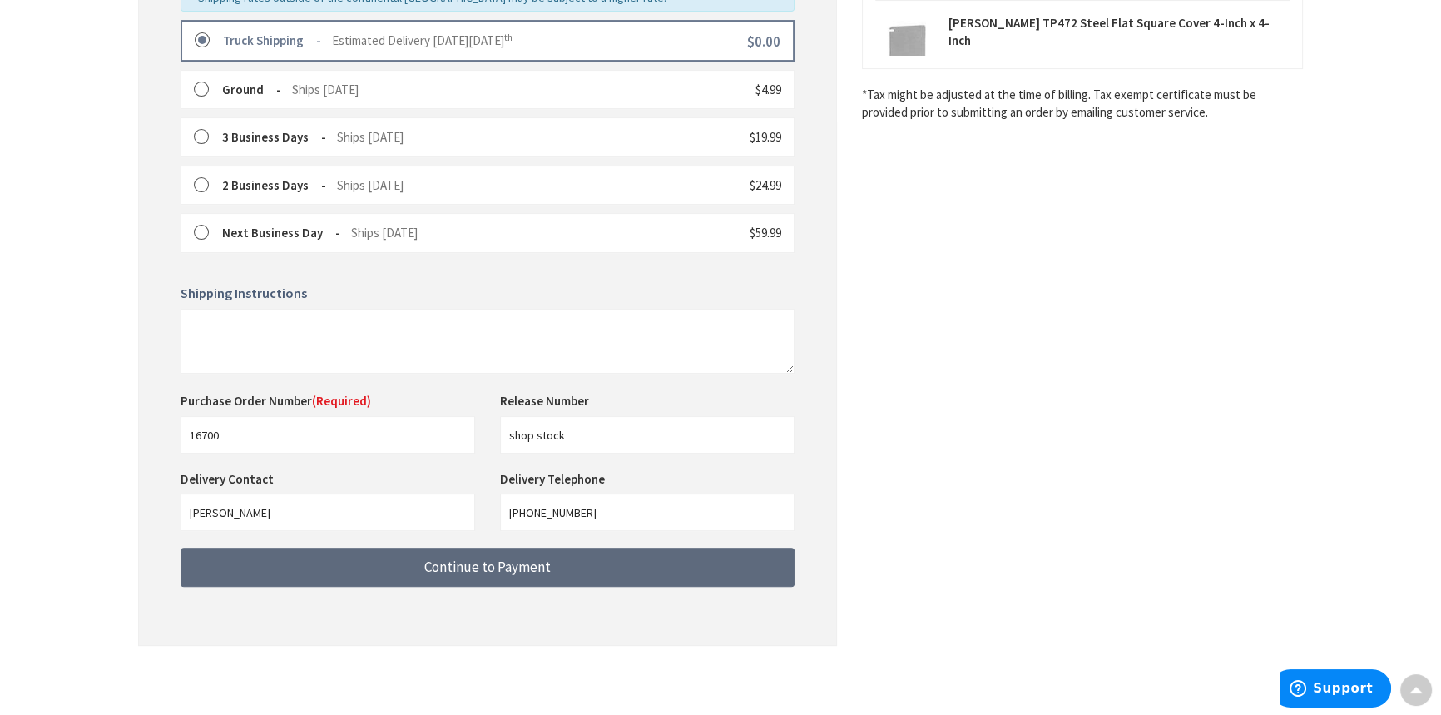
click at [511, 555] on button "Continue to Payment" at bounding box center [488, 566] width 614 height 39
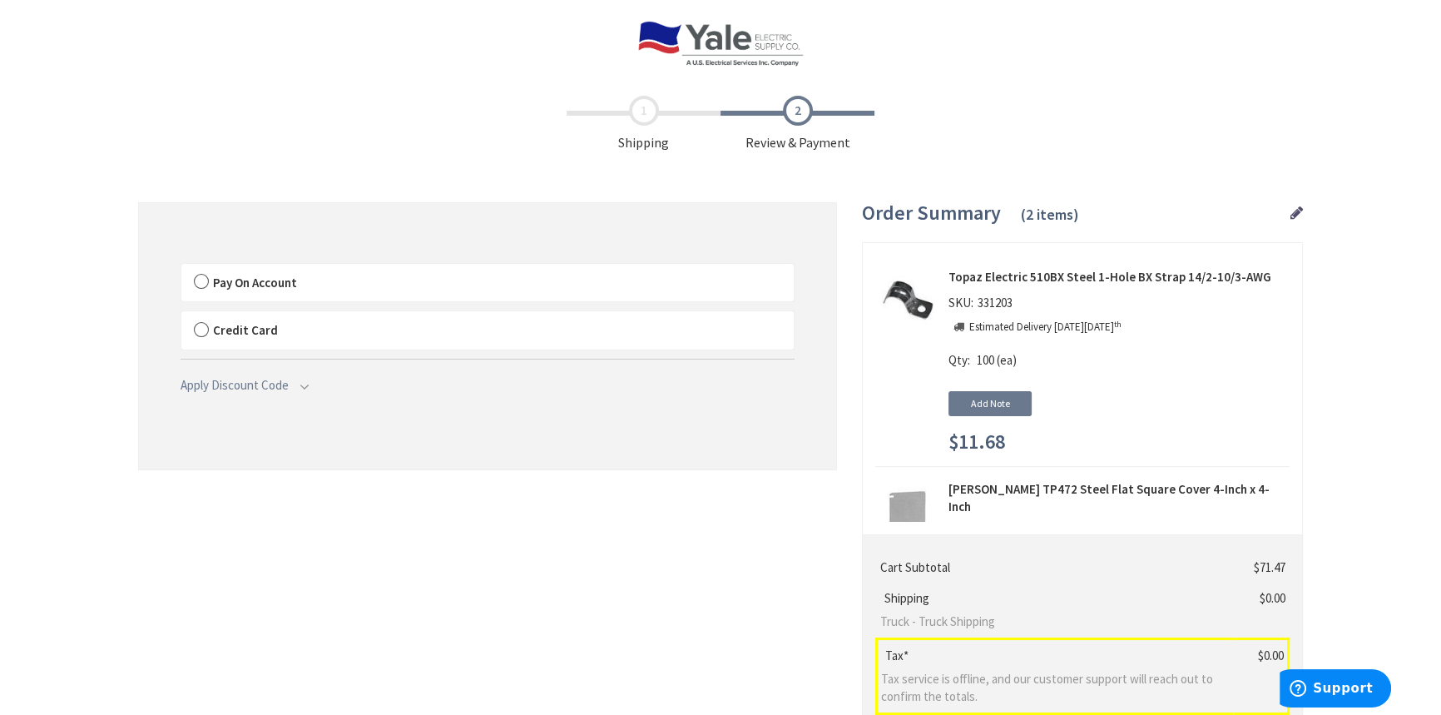
click at [423, 280] on label "Pay On Account" at bounding box center [487, 283] width 612 height 38
click at [181, 267] on input "Pay On Account" at bounding box center [181, 267] width 0 height 0
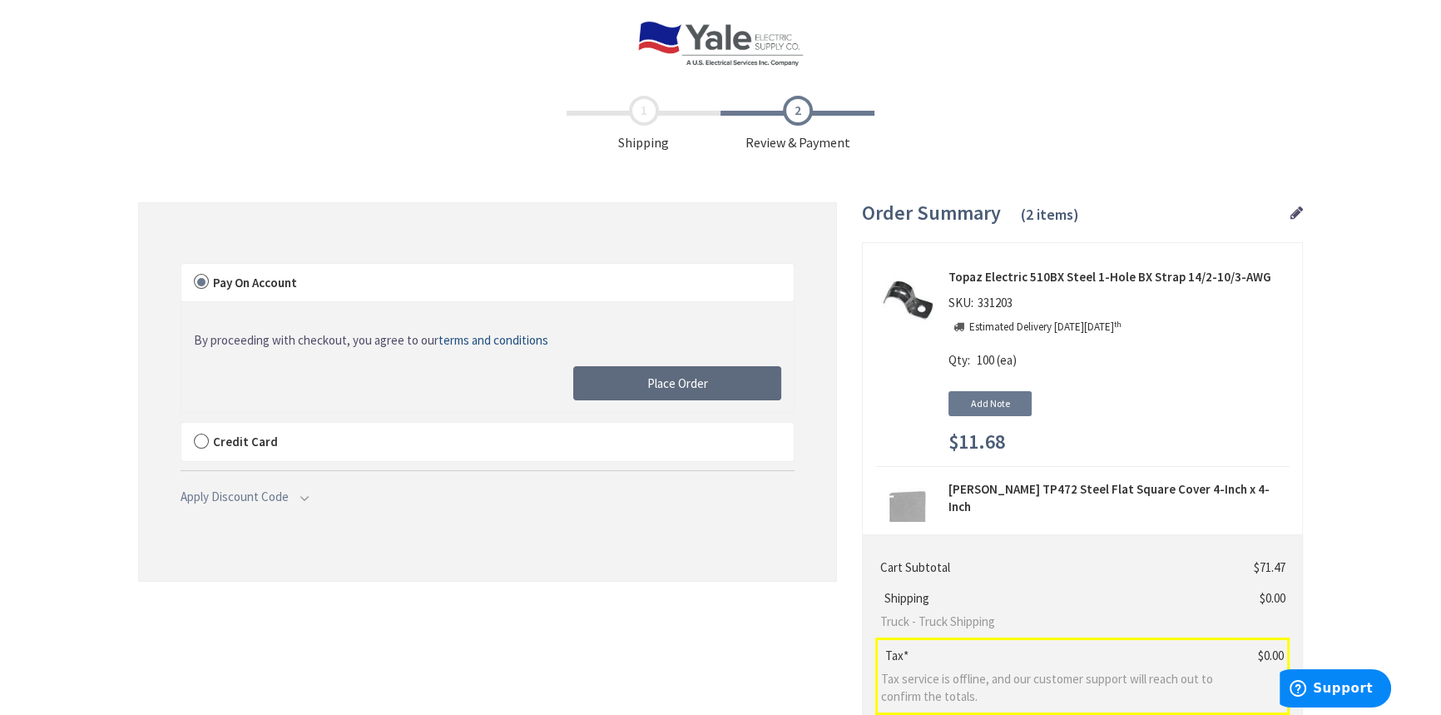
click at [637, 387] on button "Place Order" at bounding box center [677, 383] width 208 height 35
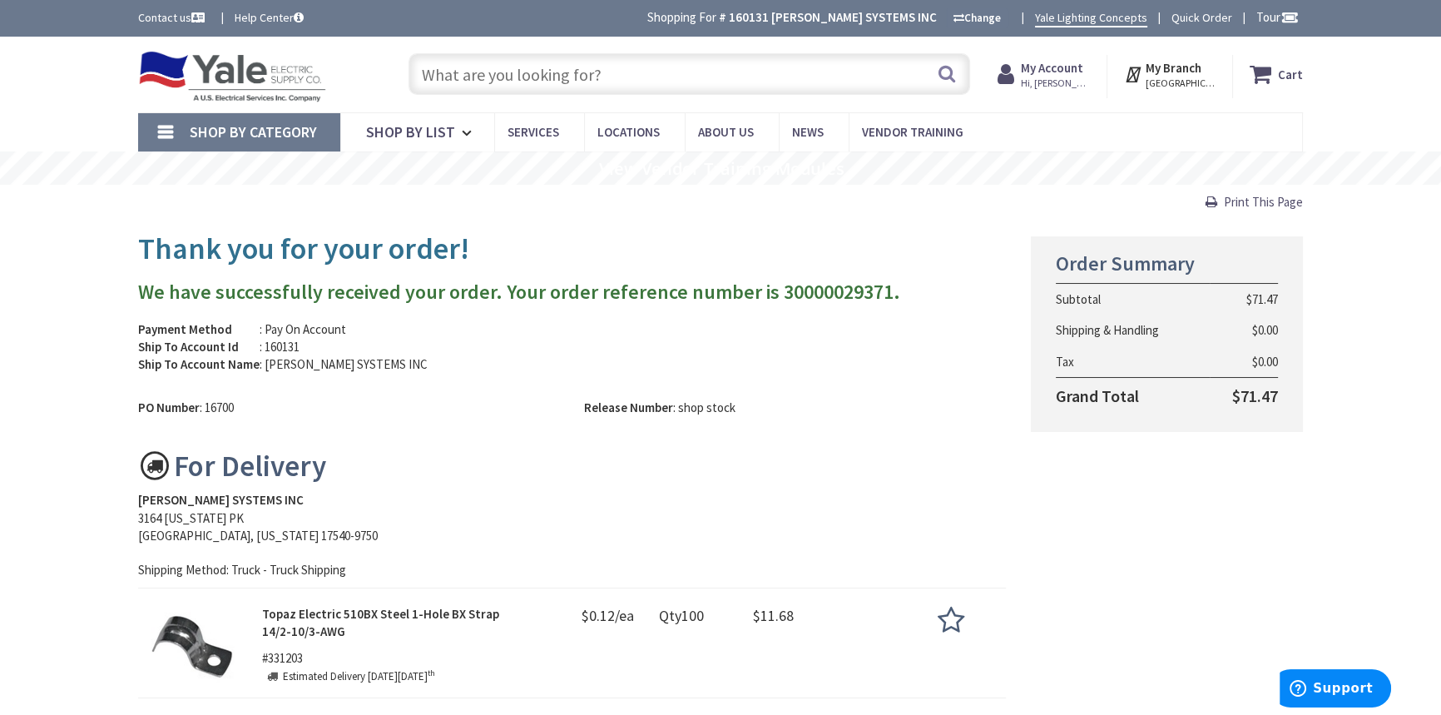
click at [1289, 201] on span "Print This Page" at bounding box center [1263, 202] width 79 height 16
